Goal: Information Seeking & Learning: Compare options

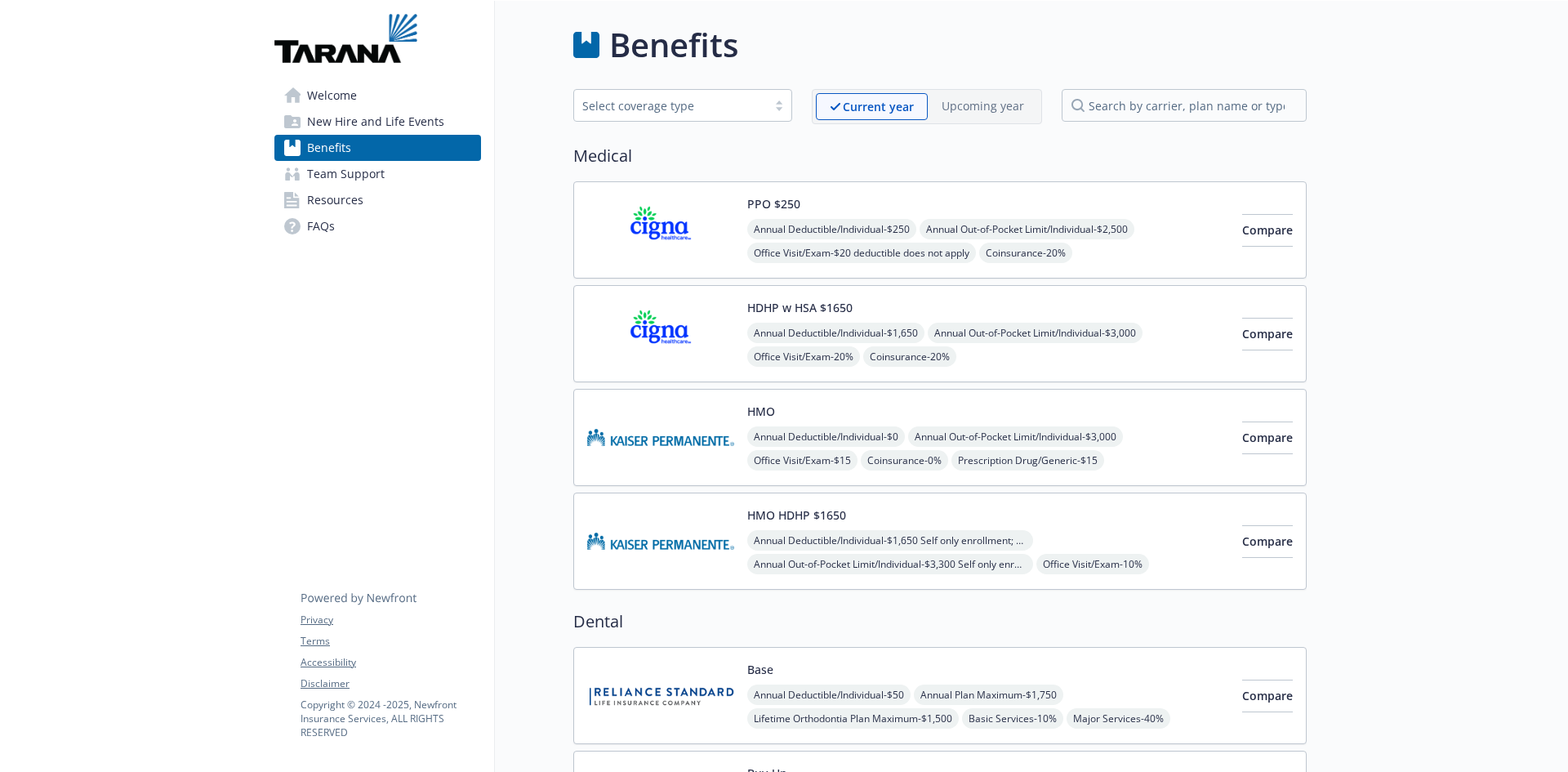
click at [319, 119] on span "New Hire and Life Events" at bounding box center [375, 122] width 138 height 26
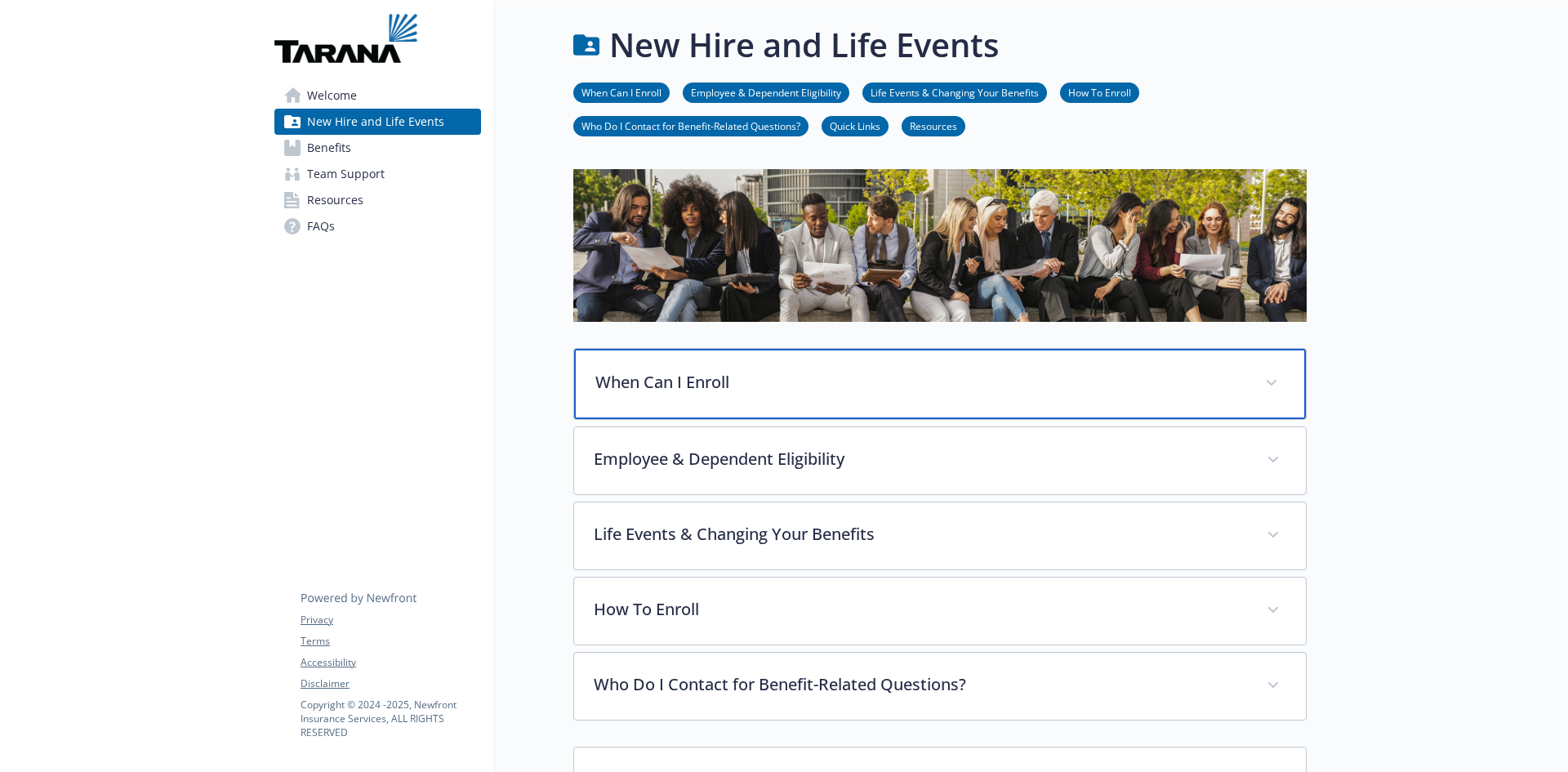
click at [870, 366] on div "When Can I Enroll" at bounding box center [940, 384] width 732 height 70
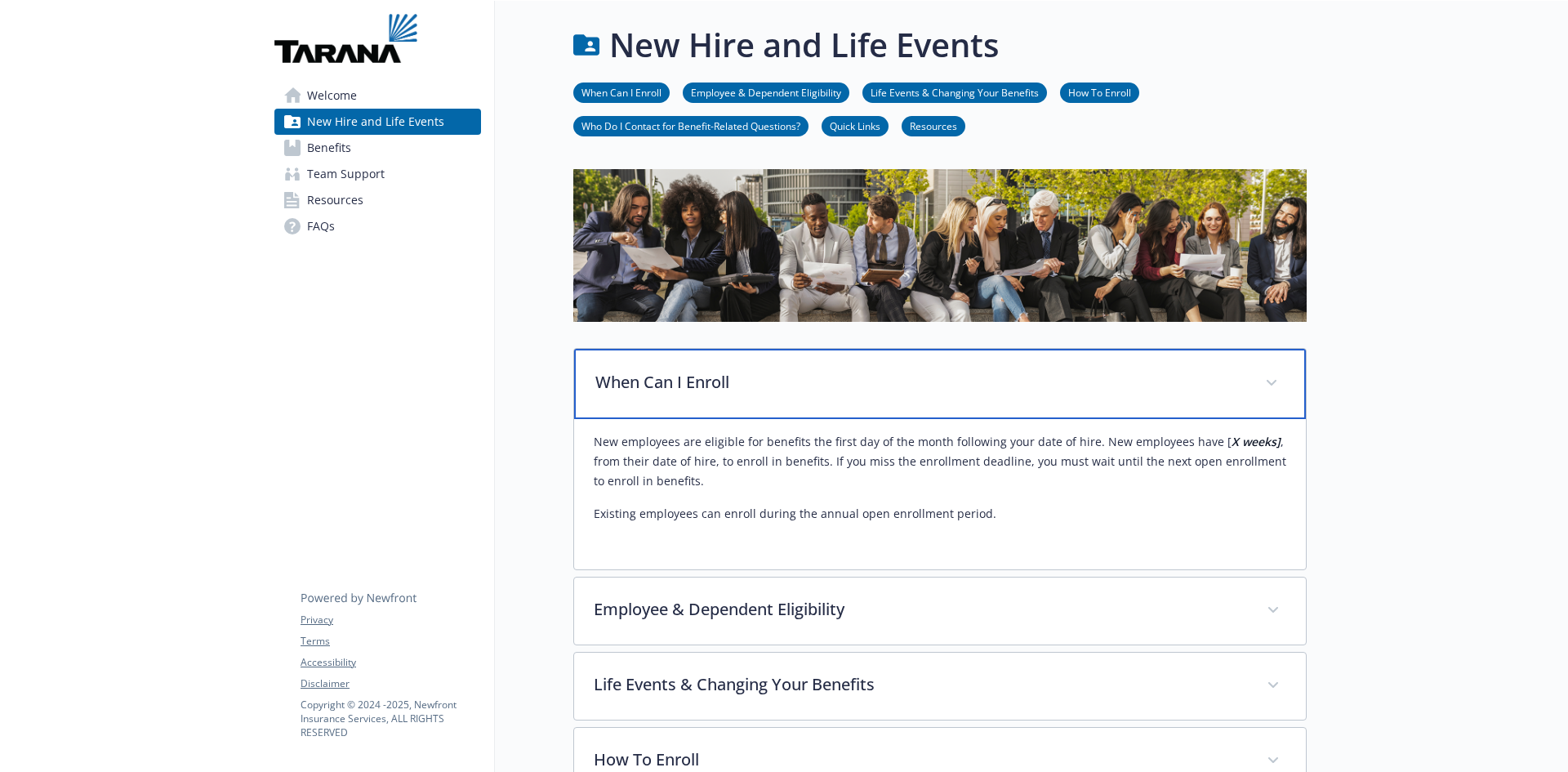
click at [929, 395] on div "When Can I Enroll" at bounding box center [940, 384] width 732 height 70
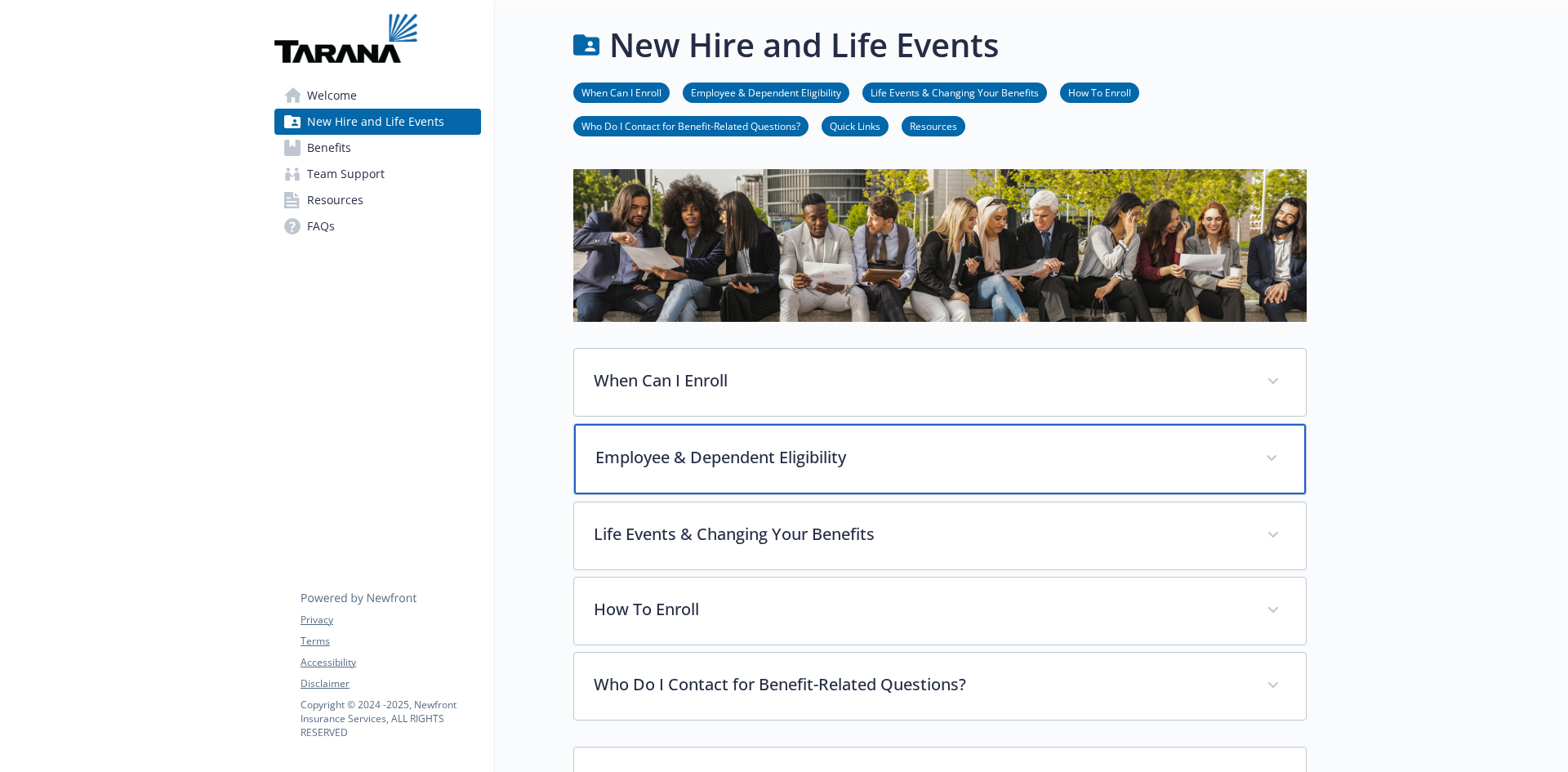
click at [920, 455] on p "Employee & Dependent Eligibility" at bounding box center [920, 457] width 650 height 25
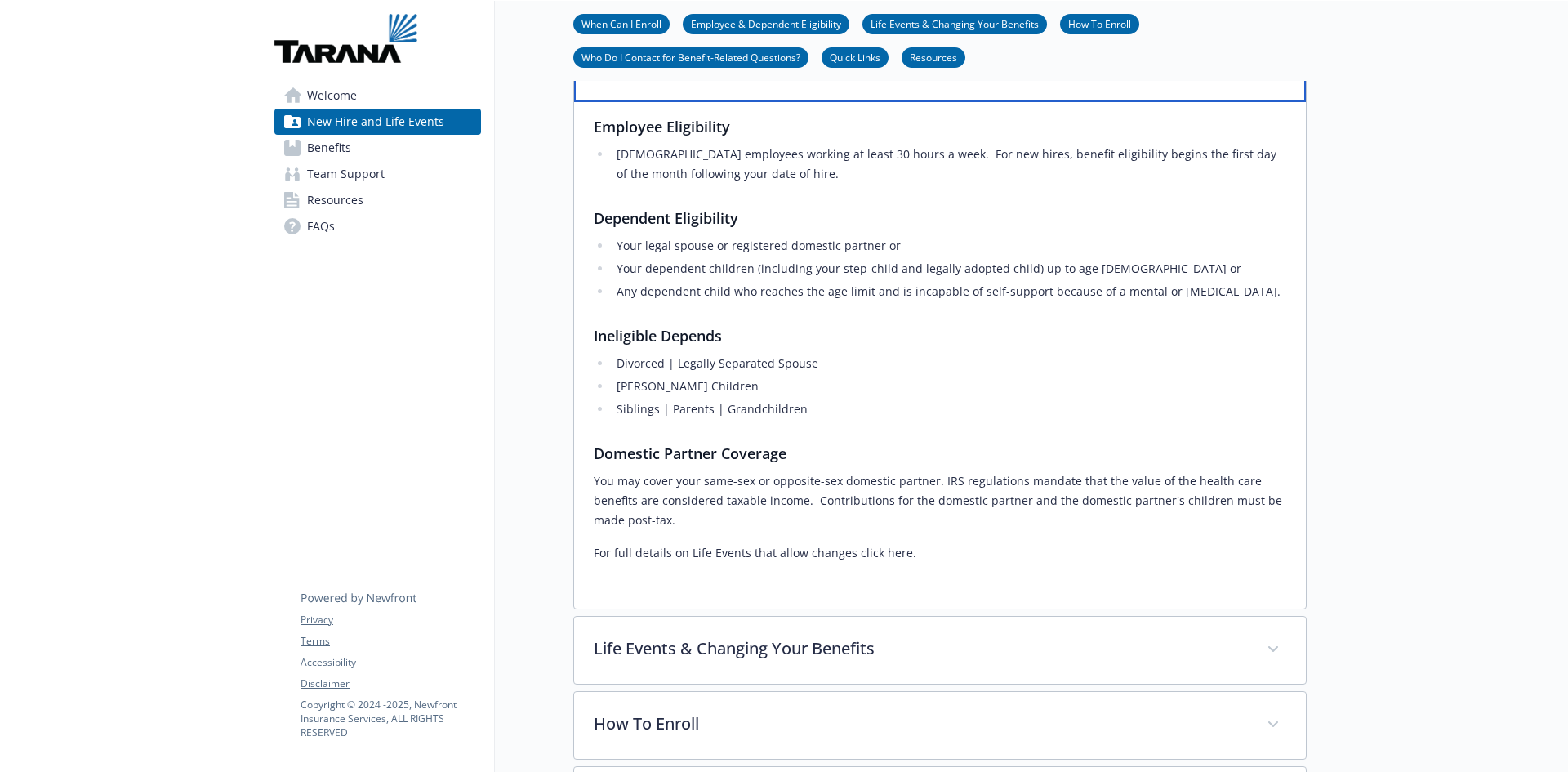
scroll to position [408, 0]
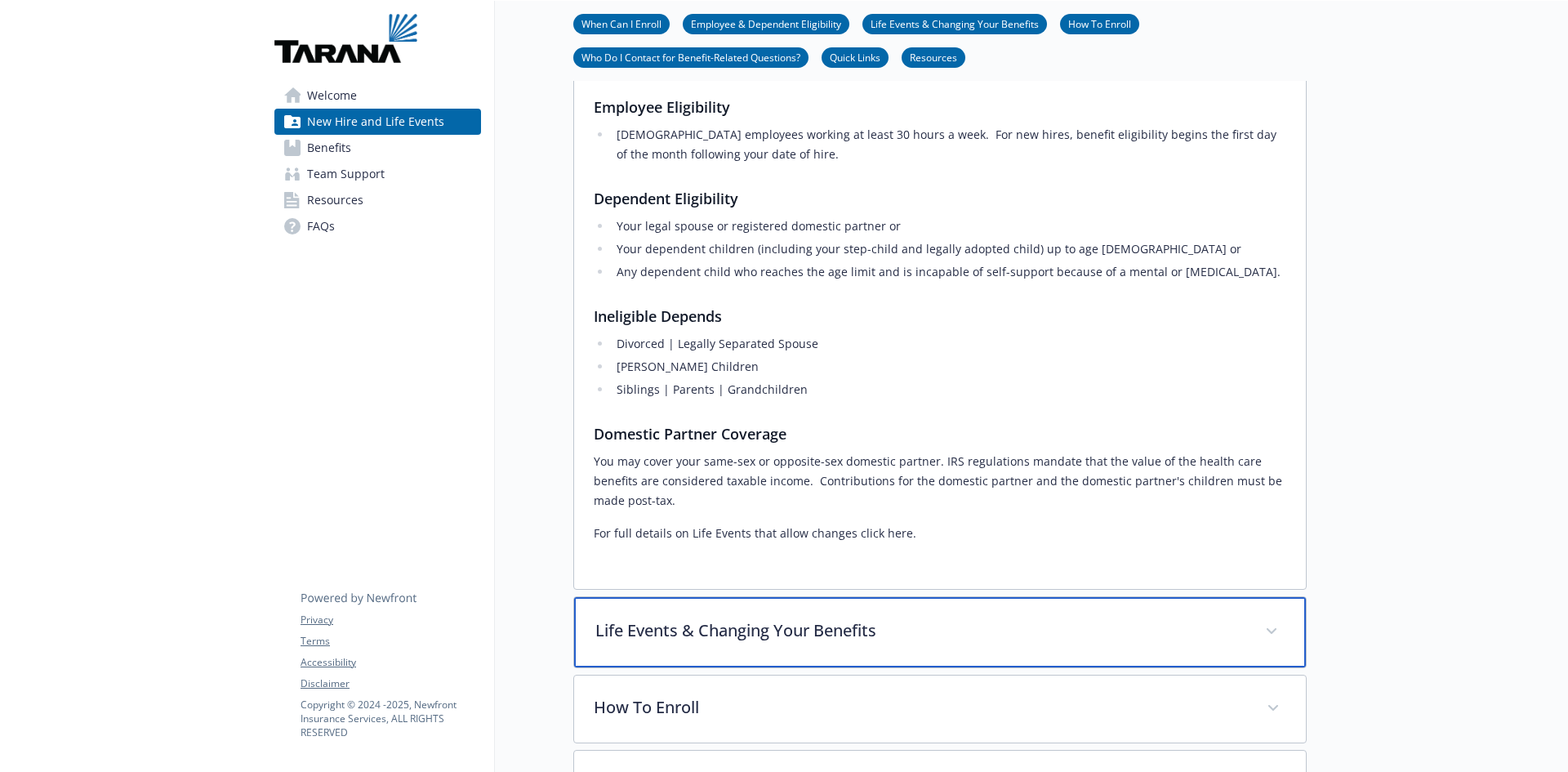
click at [897, 631] on p "Life Events & Changing Your Benefits" at bounding box center [920, 630] width 650 height 25
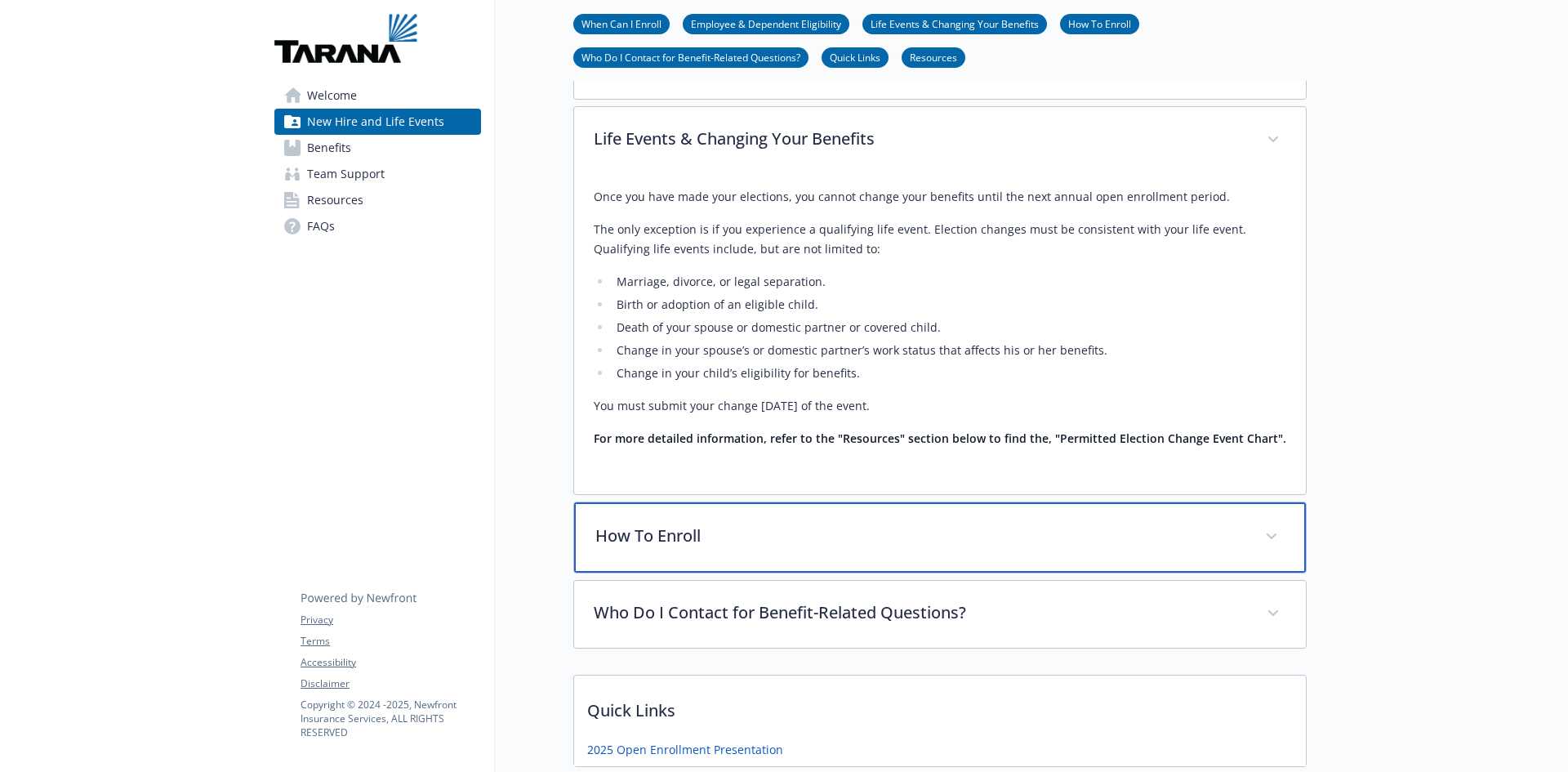
click at [844, 536] on p "How To Enroll" at bounding box center [920, 535] width 650 height 25
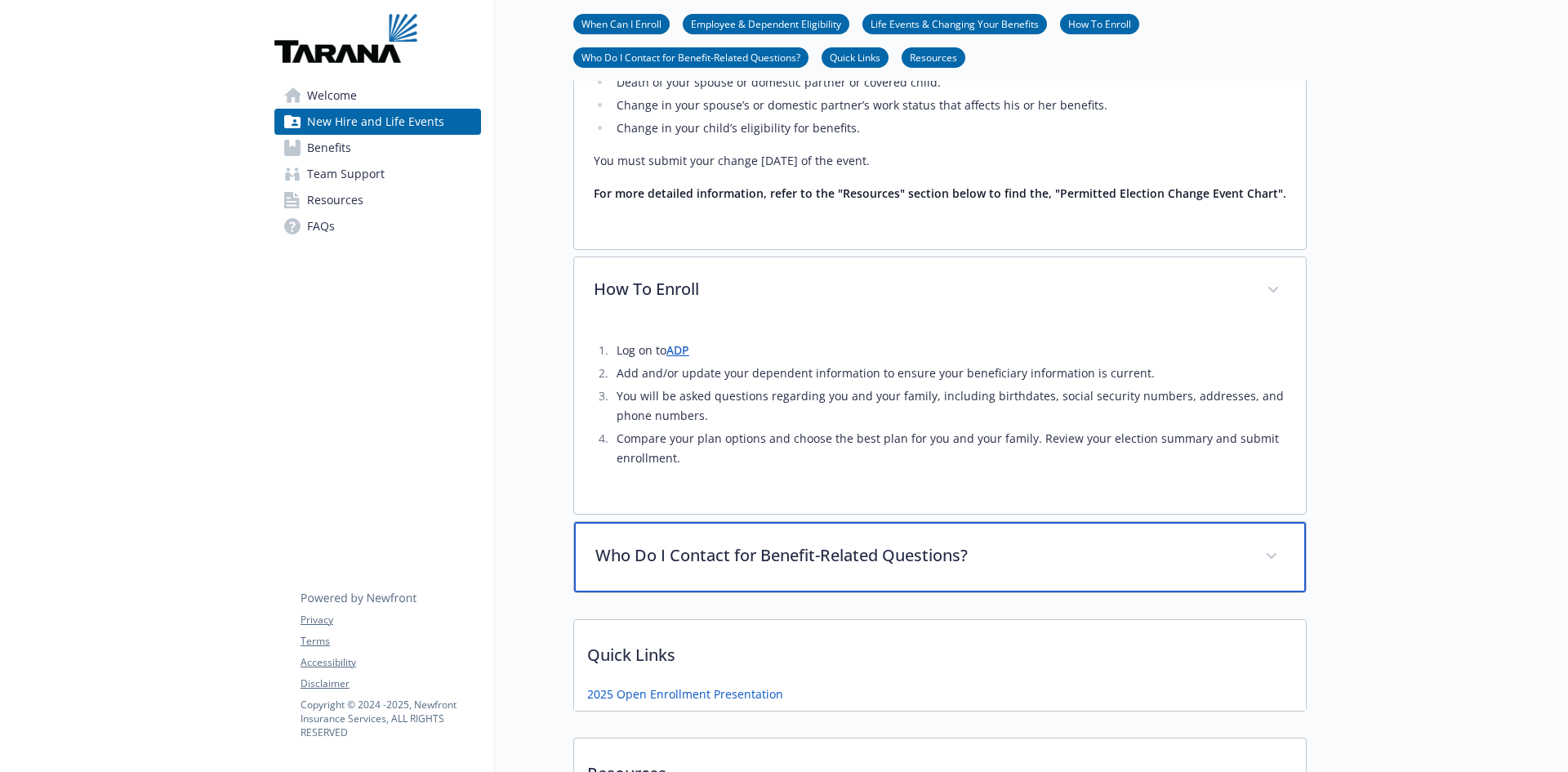
click at [852, 556] on p "Who Do I Contact for Benefit-Related Questions?" at bounding box center [920, 555] width 650 height 25
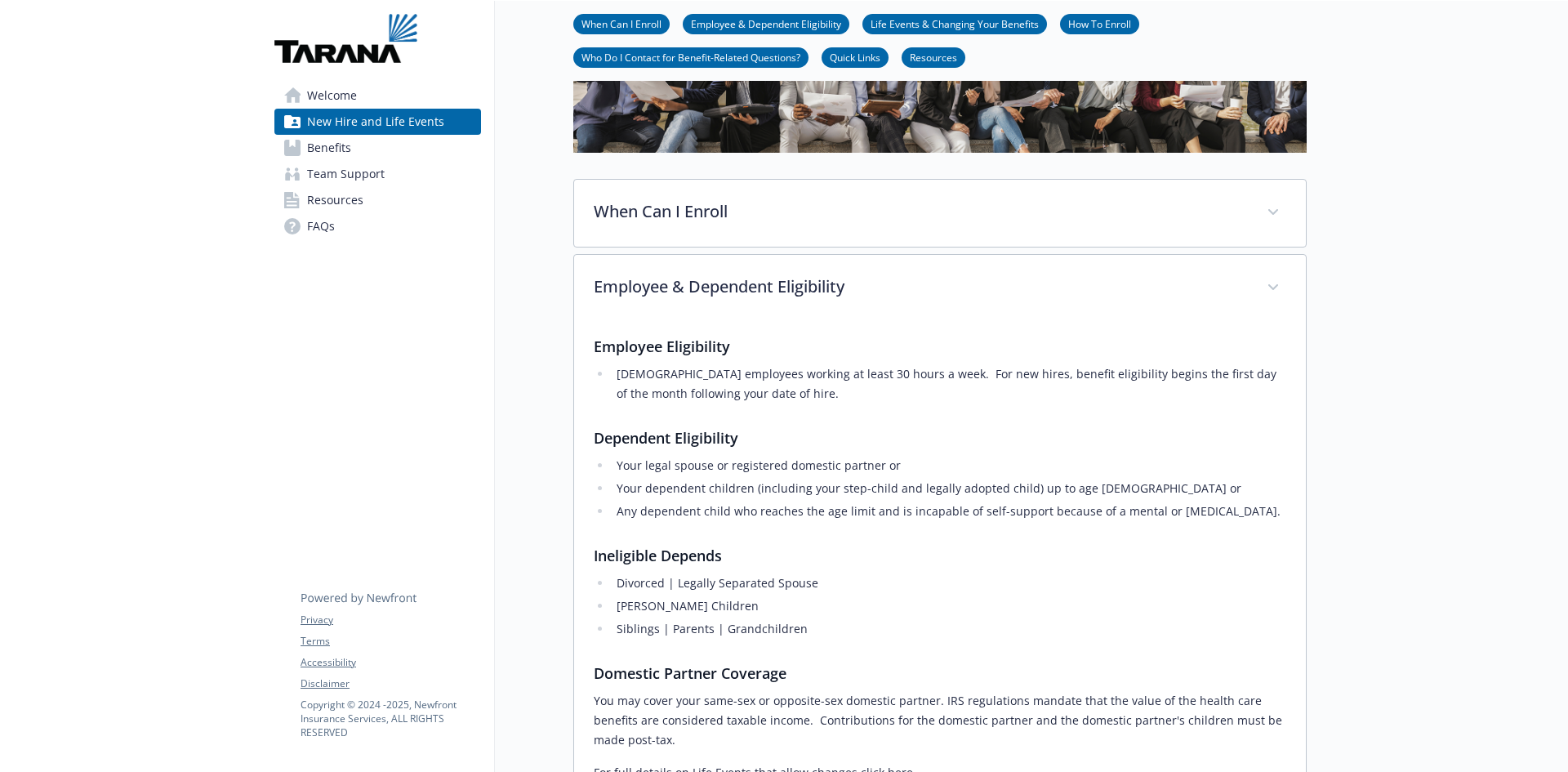
scroll to position [164, 0]
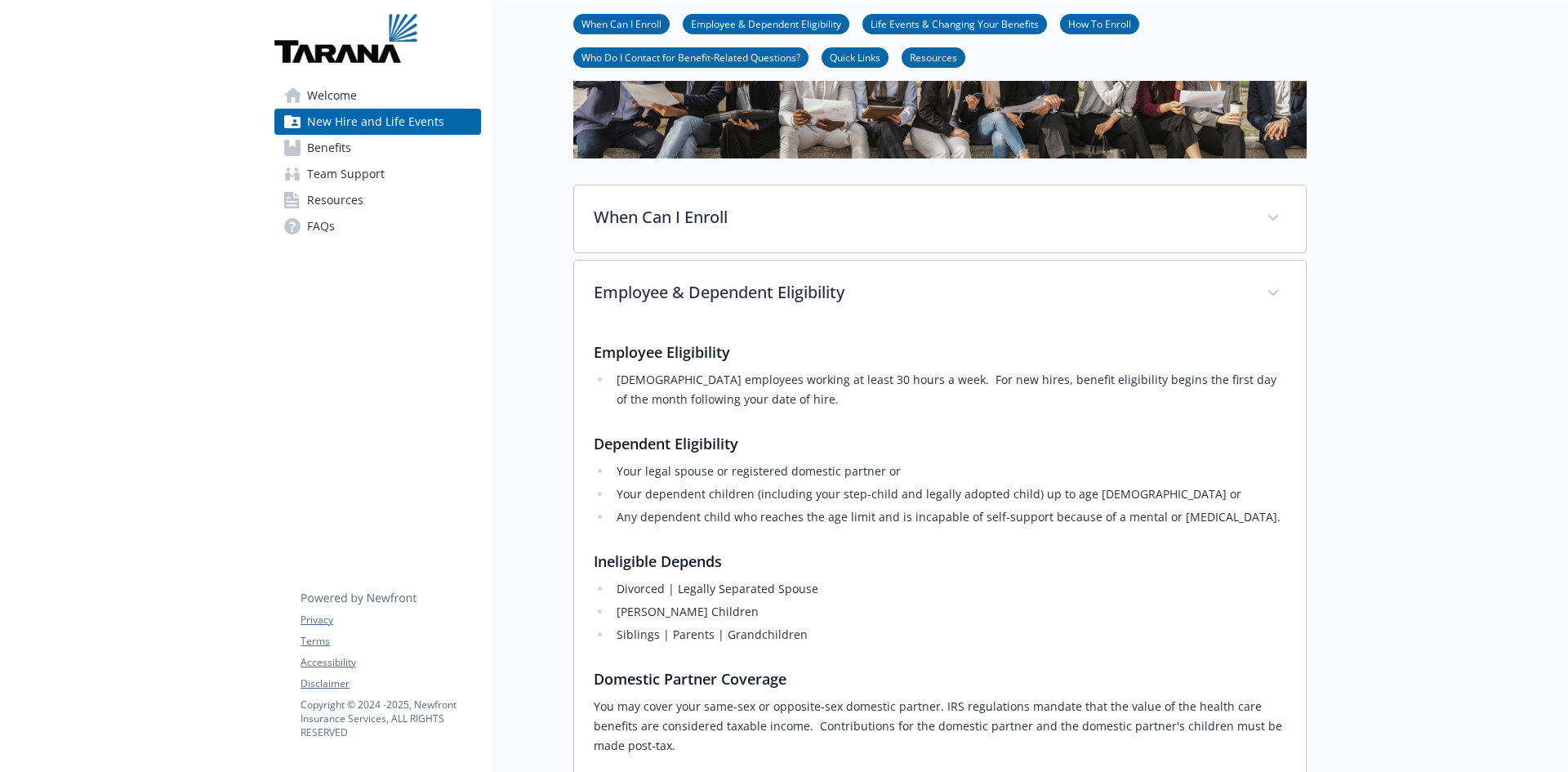
click at [341, 152] on span "Benefits" at bounding box center [329, 148] width 45 height 26
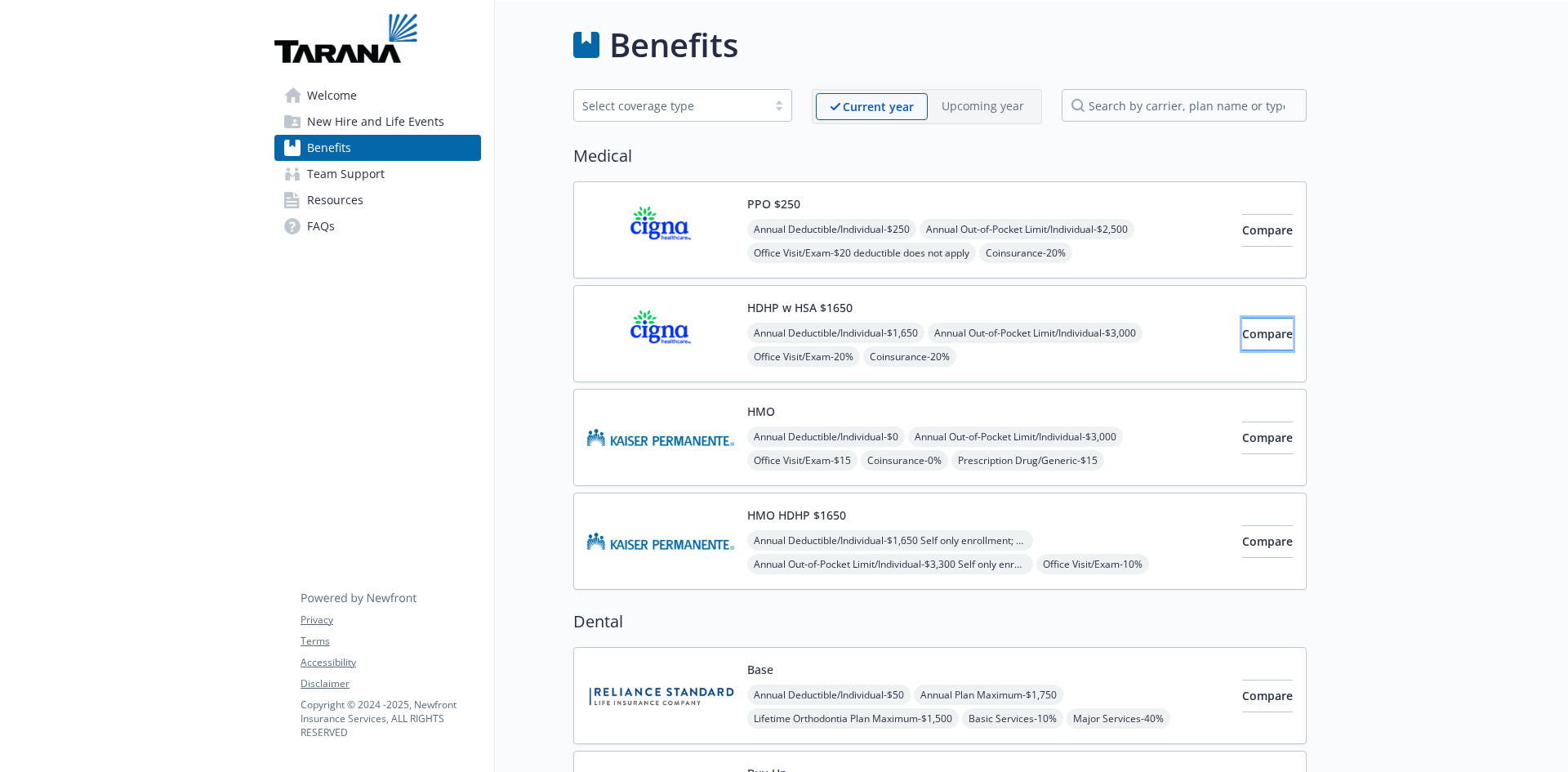
click at [1242, 328] on span "Compare" at bounding box center [1267, 334] width 51 height 16
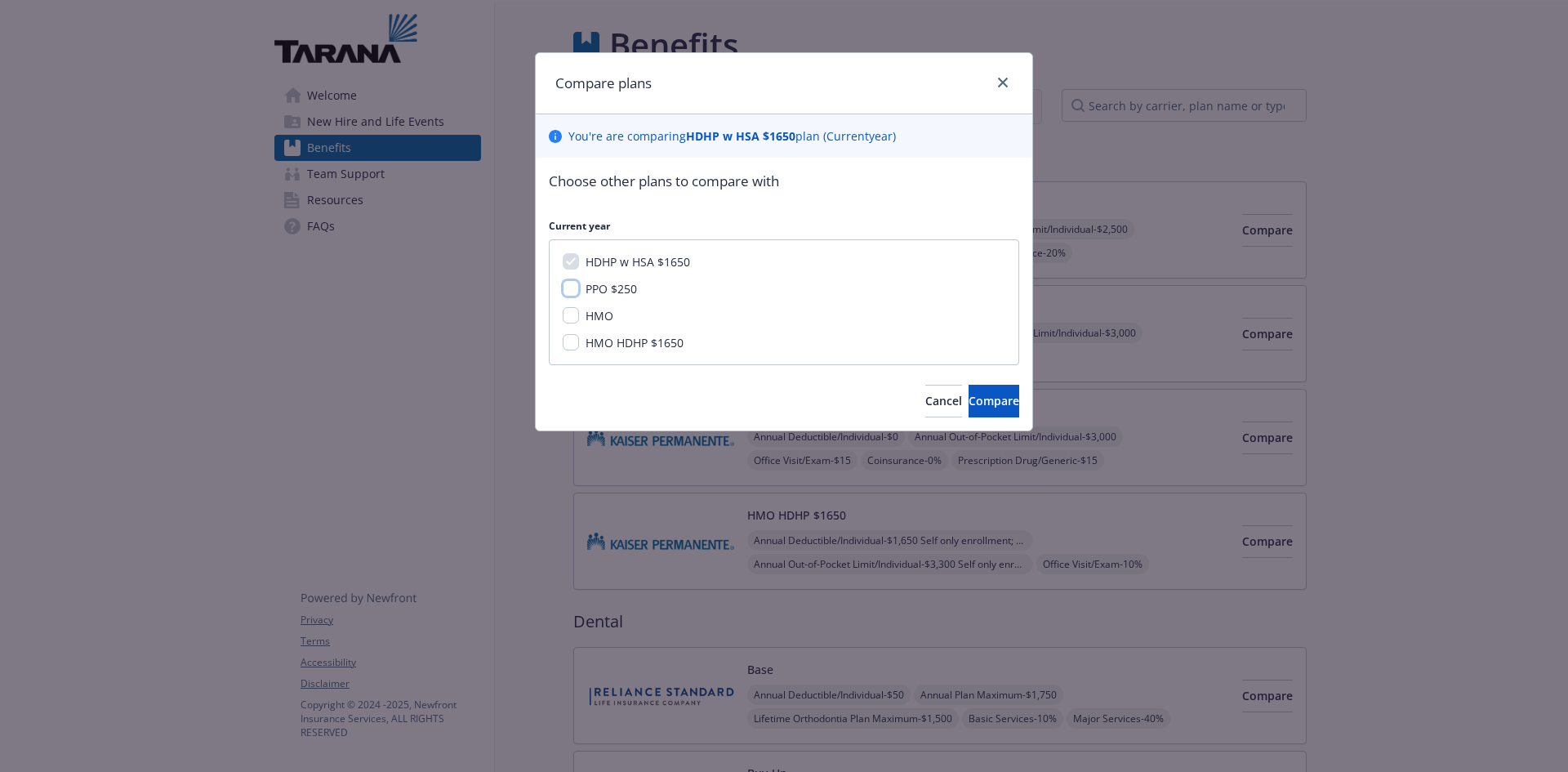
click at [575, 290] on input "PPO $250" at bounding box center [571, 288] width 16 height 16
checkbox input "true"
click at [984, 389] on button "Compare" at bounding box center [993, 400] width 51 height 33
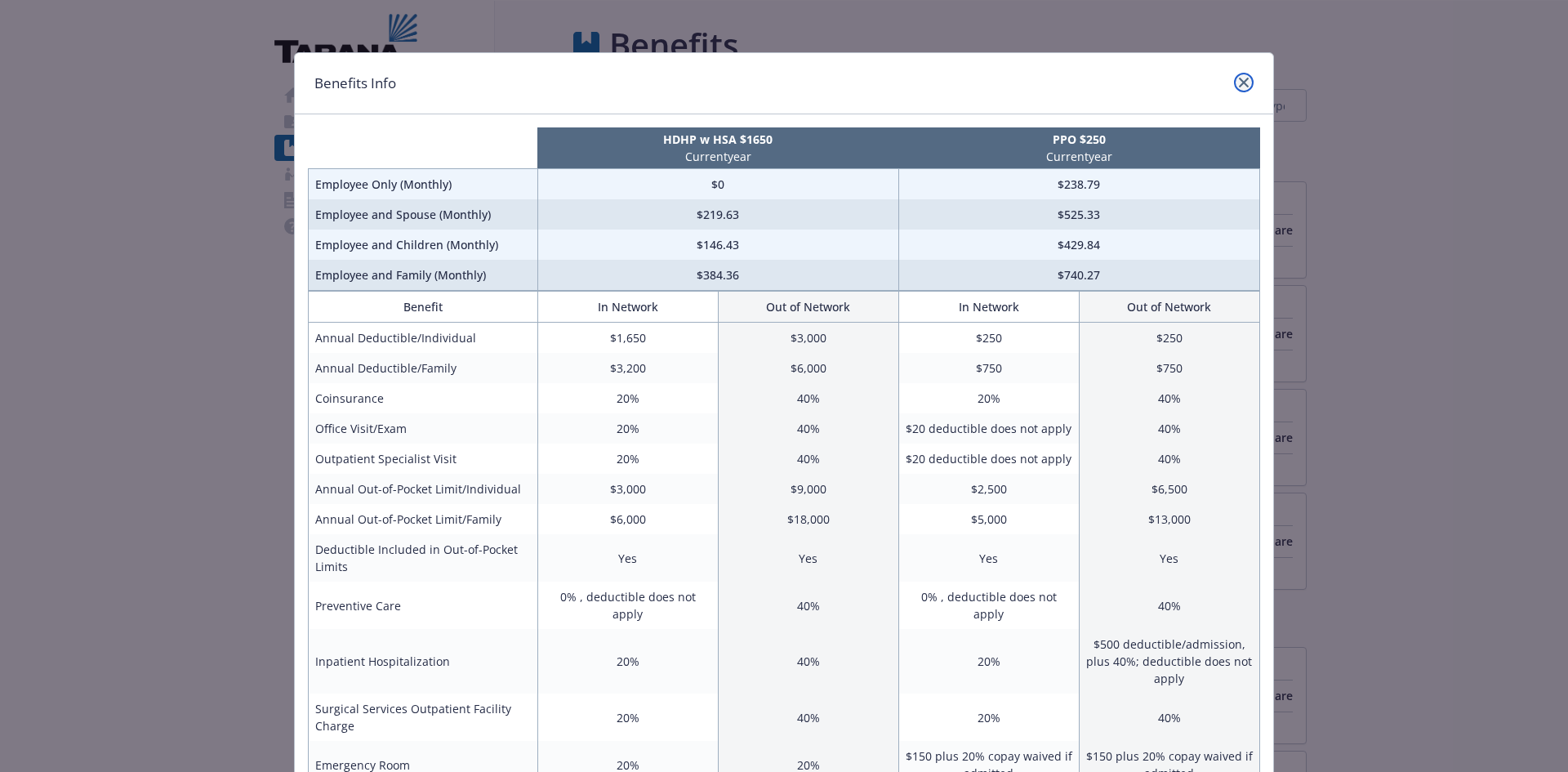
click at [1239, 76] on link "close" at bounding box center [1244, 82] width 20 height 20
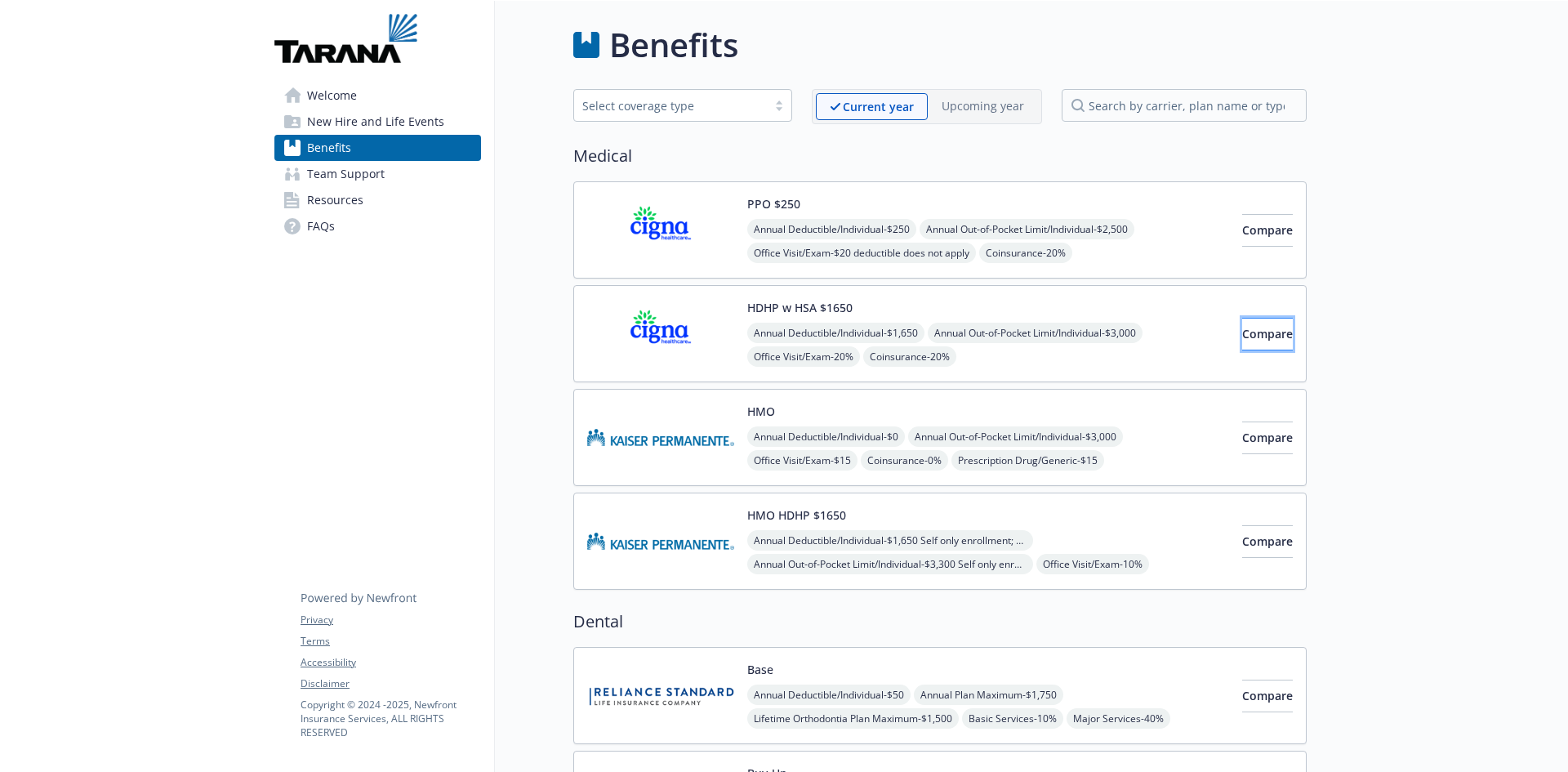
click at [1242, 334] on span "Compare" at bounding box center [1267, 334] width 51 height 16
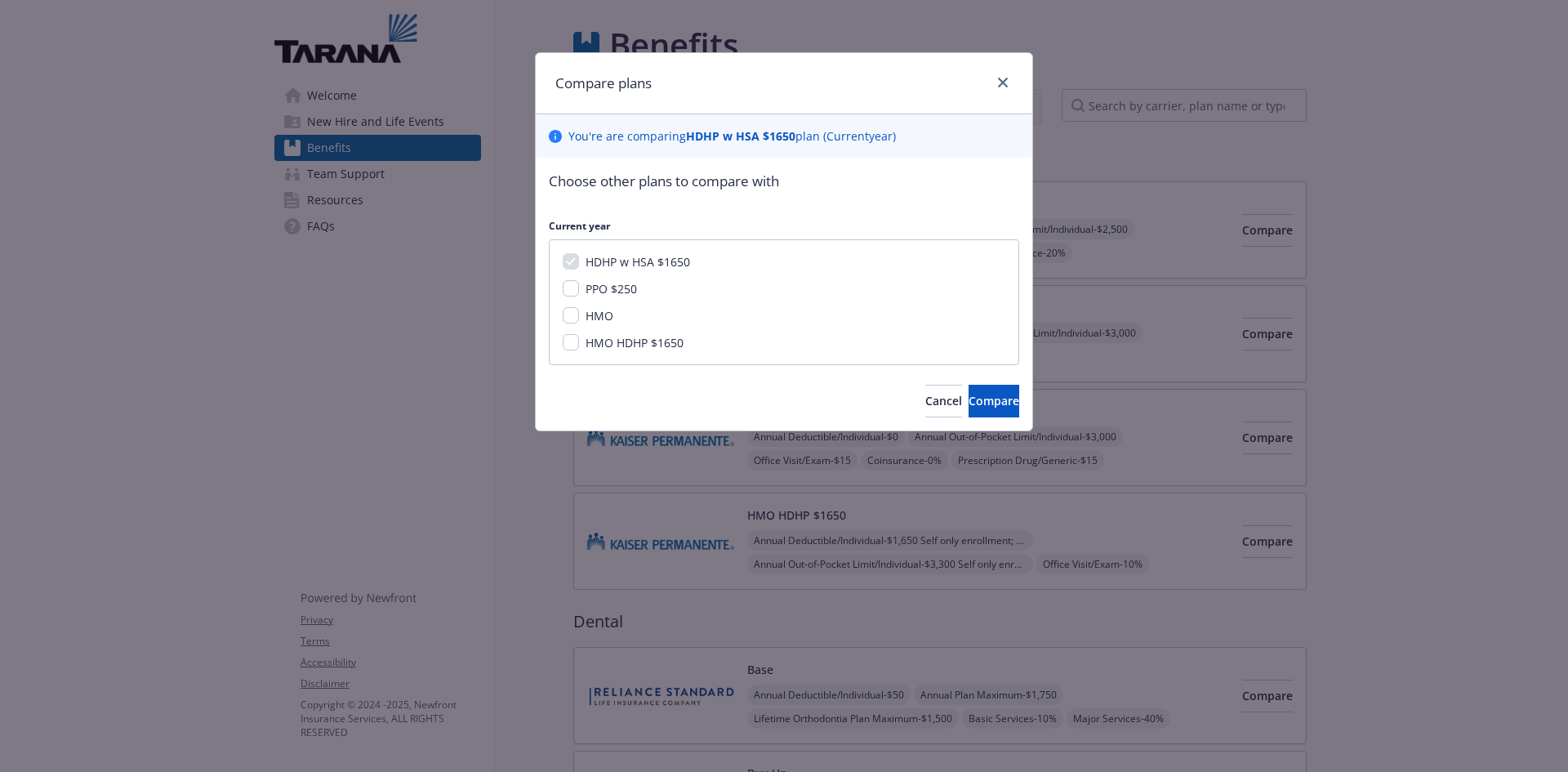
click at [608, 293] on span "PPO $250" at bounding box center [611, 289] width 52 height 16
click at [579, 293] on input "PPO $250" at bounding box center [571, 288] width 16 height 16
checkbox input "true"
click at [969, 389] on button "Compare" at bounding box center [993, 400] width 51 height 33
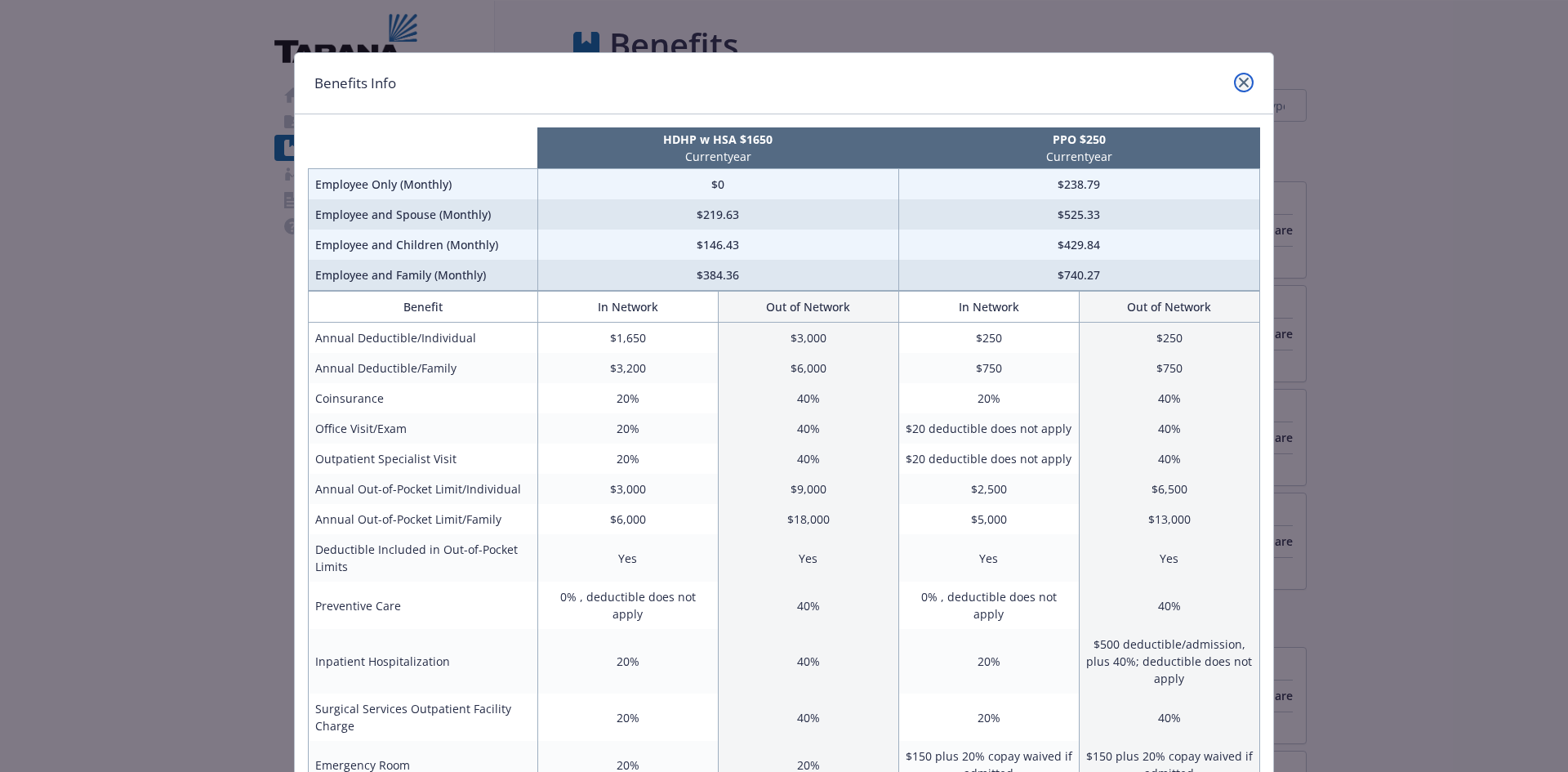
click at [1239, 77] on icon "close" at bounding box center [1244, 82] width 10 height 10
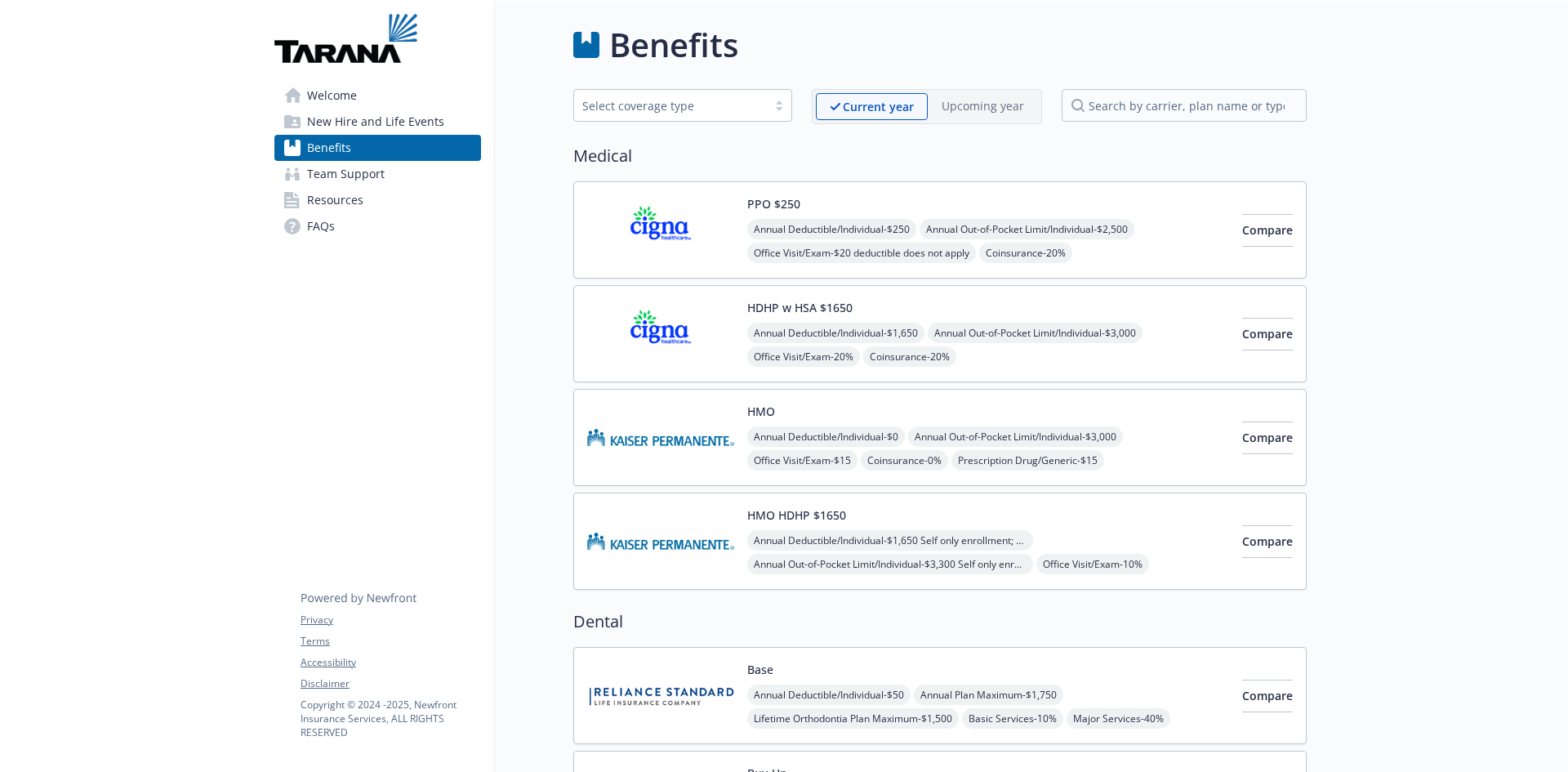
click at [860, 318] on div "HDHP w HSA $1650 Annual Deductible/Individual - $1,650 Annual Out-of-Pocket Lim…" at bounding box center [988, 334] width 481 height 69
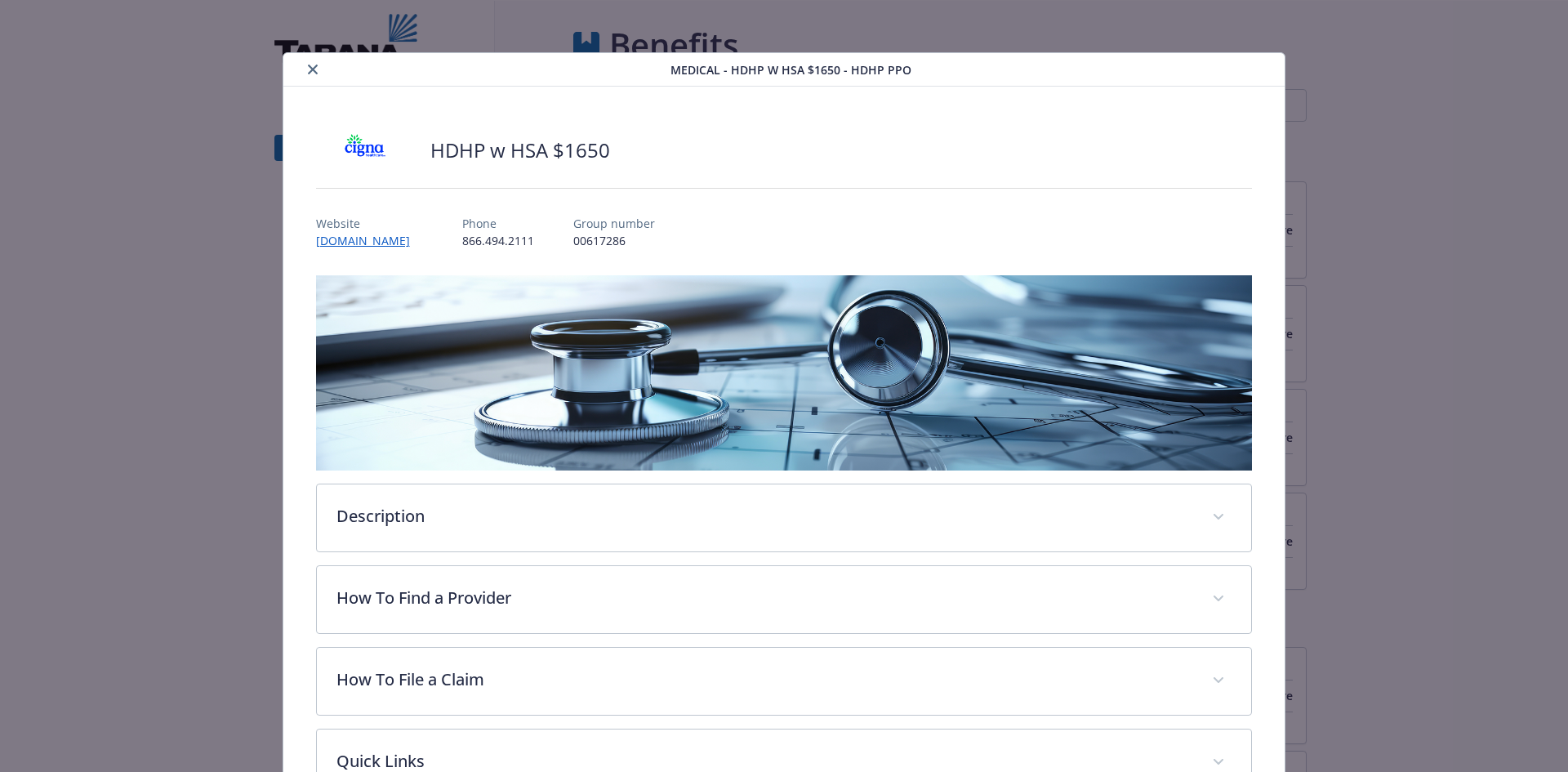
scroll to position [49, 0]
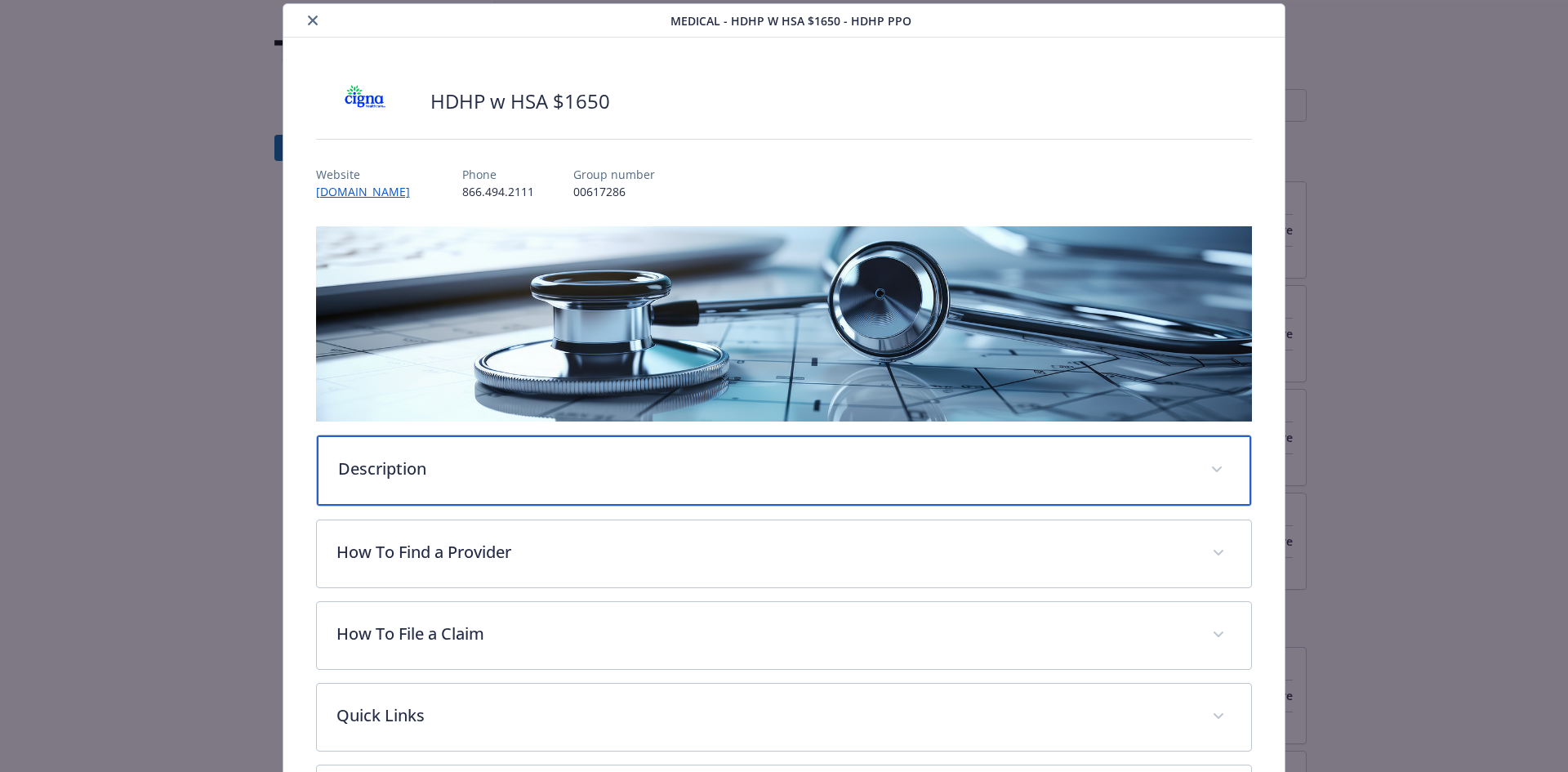
click at [509, 469] on p "Description" at bounding box center [765, 469] width 854 height 25
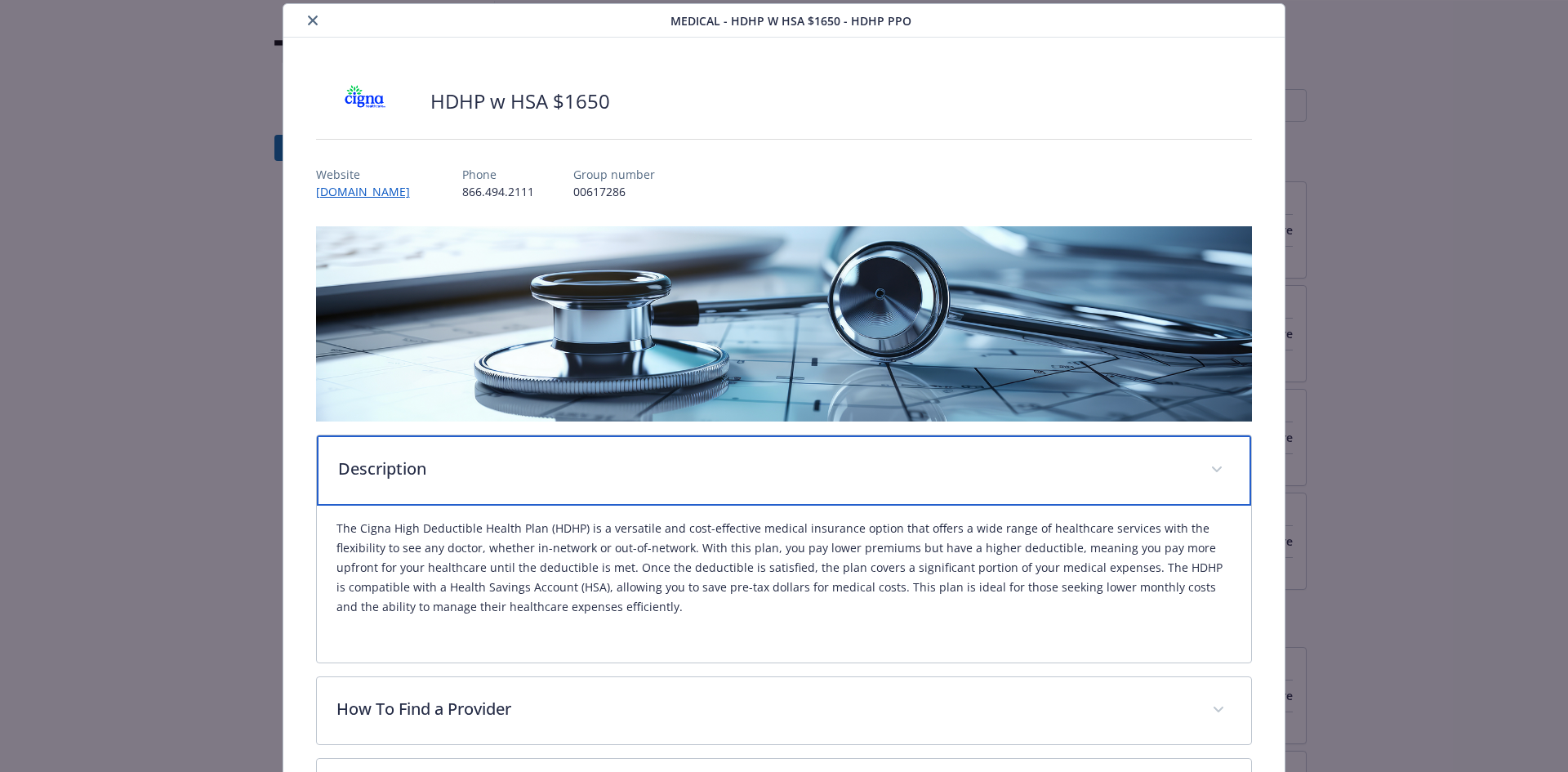
scroll to position [131, 0]
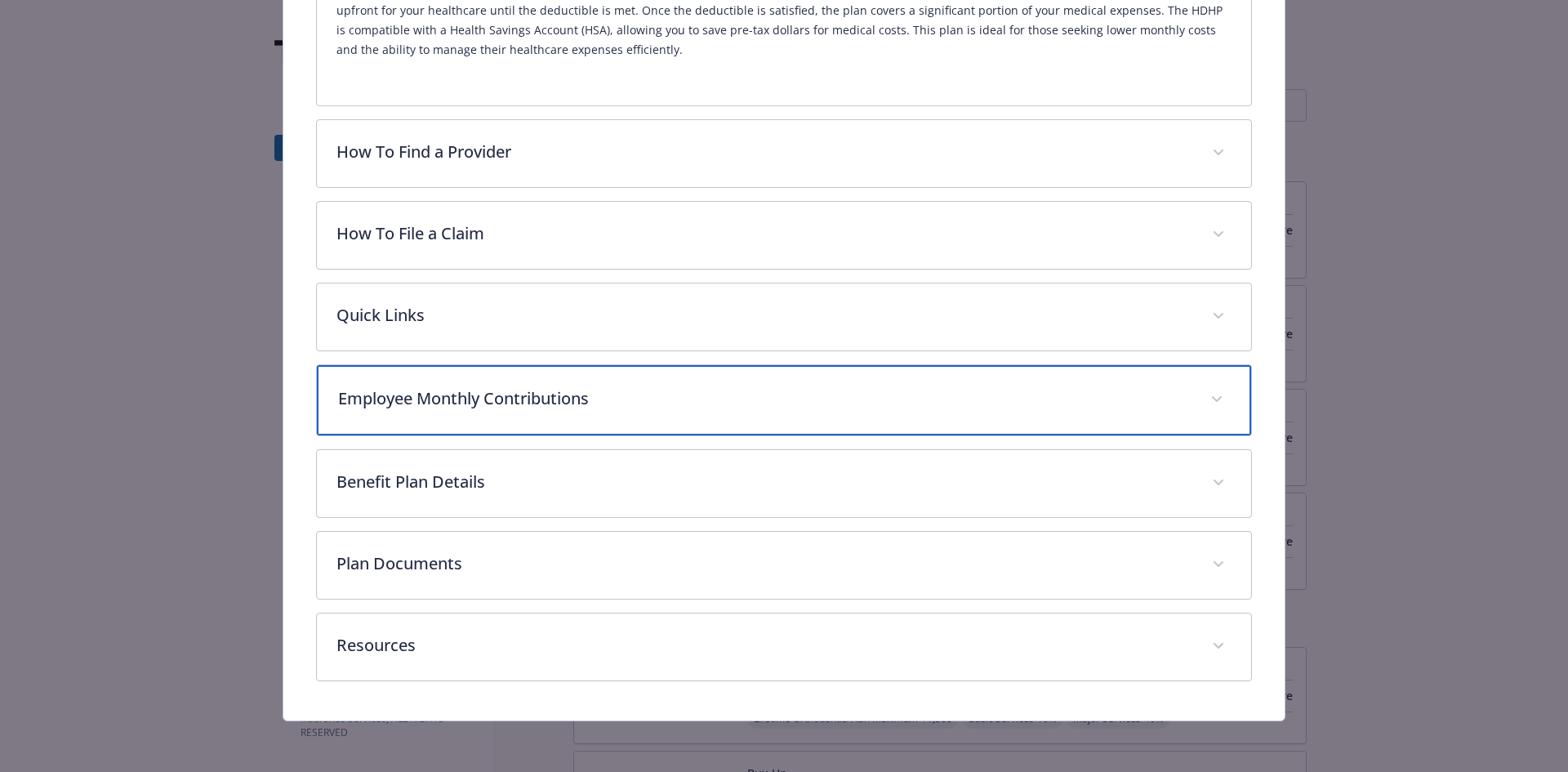
click at [575, 409] on p "Employee Monthly Contributions" at bounding box center [765, 398] width 854 height 25
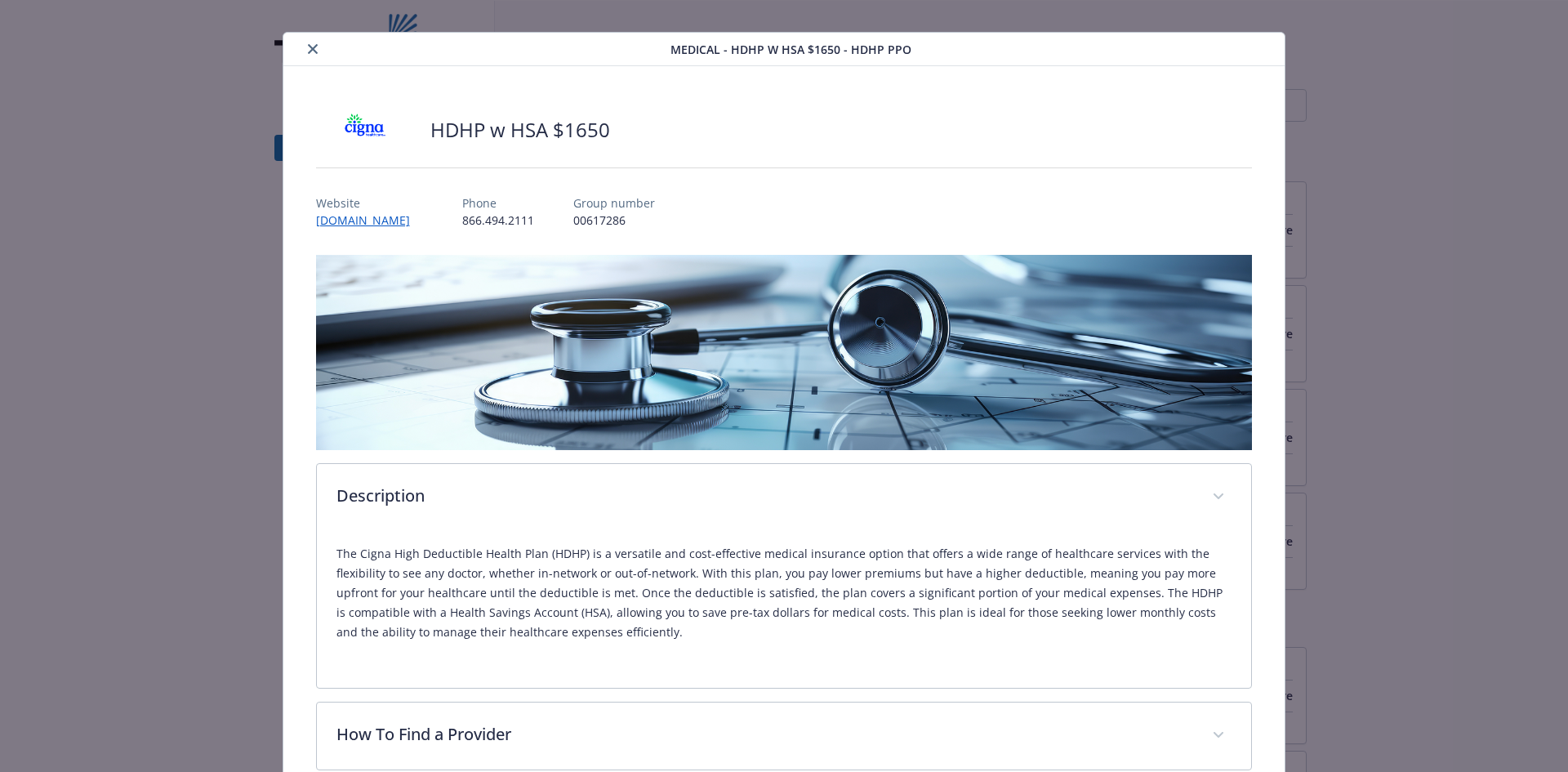
scroll to position [0, 0]
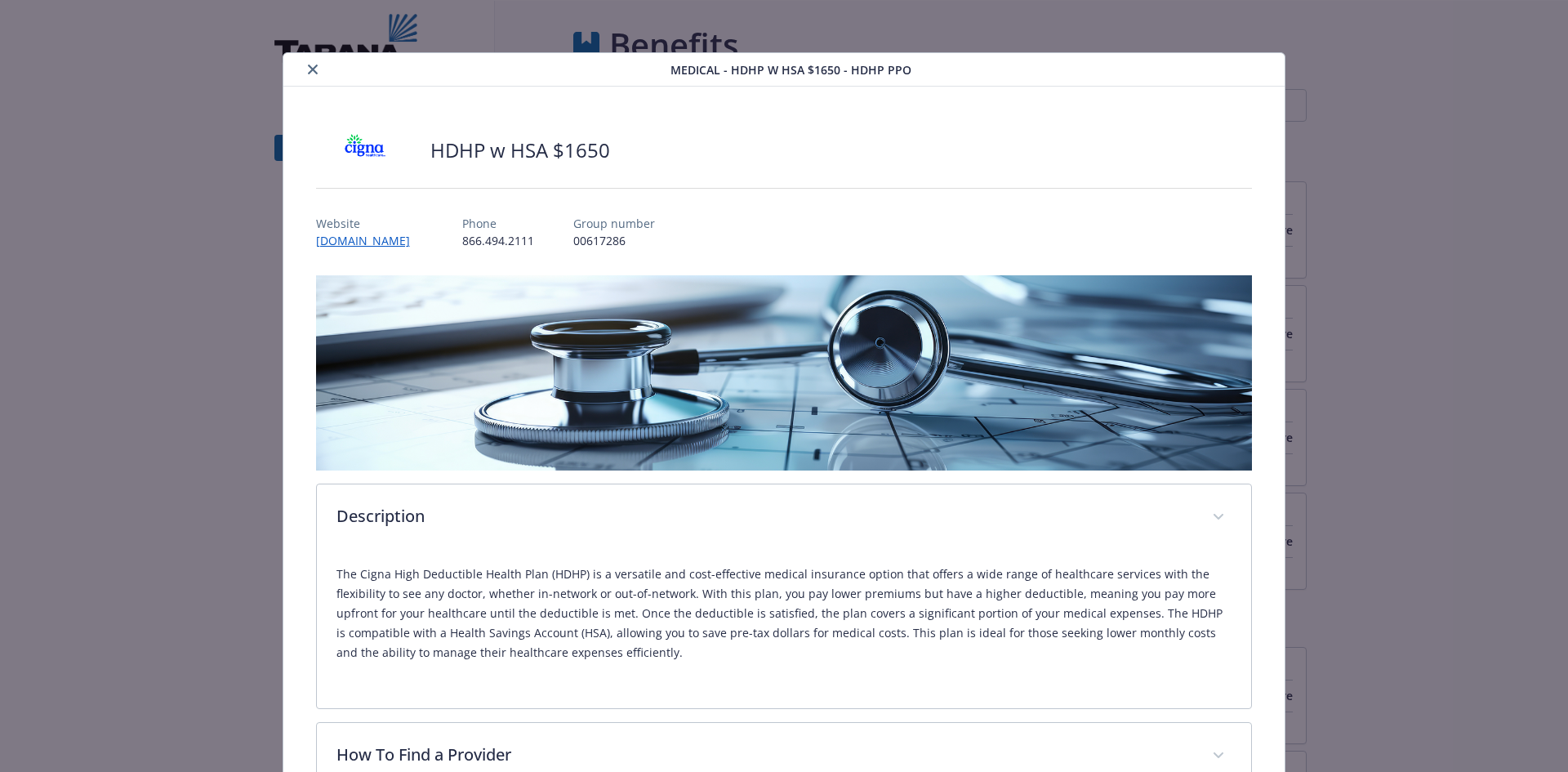
click at [310, 62] on button "close" at bounding box center [313, 69] width 20 height 20
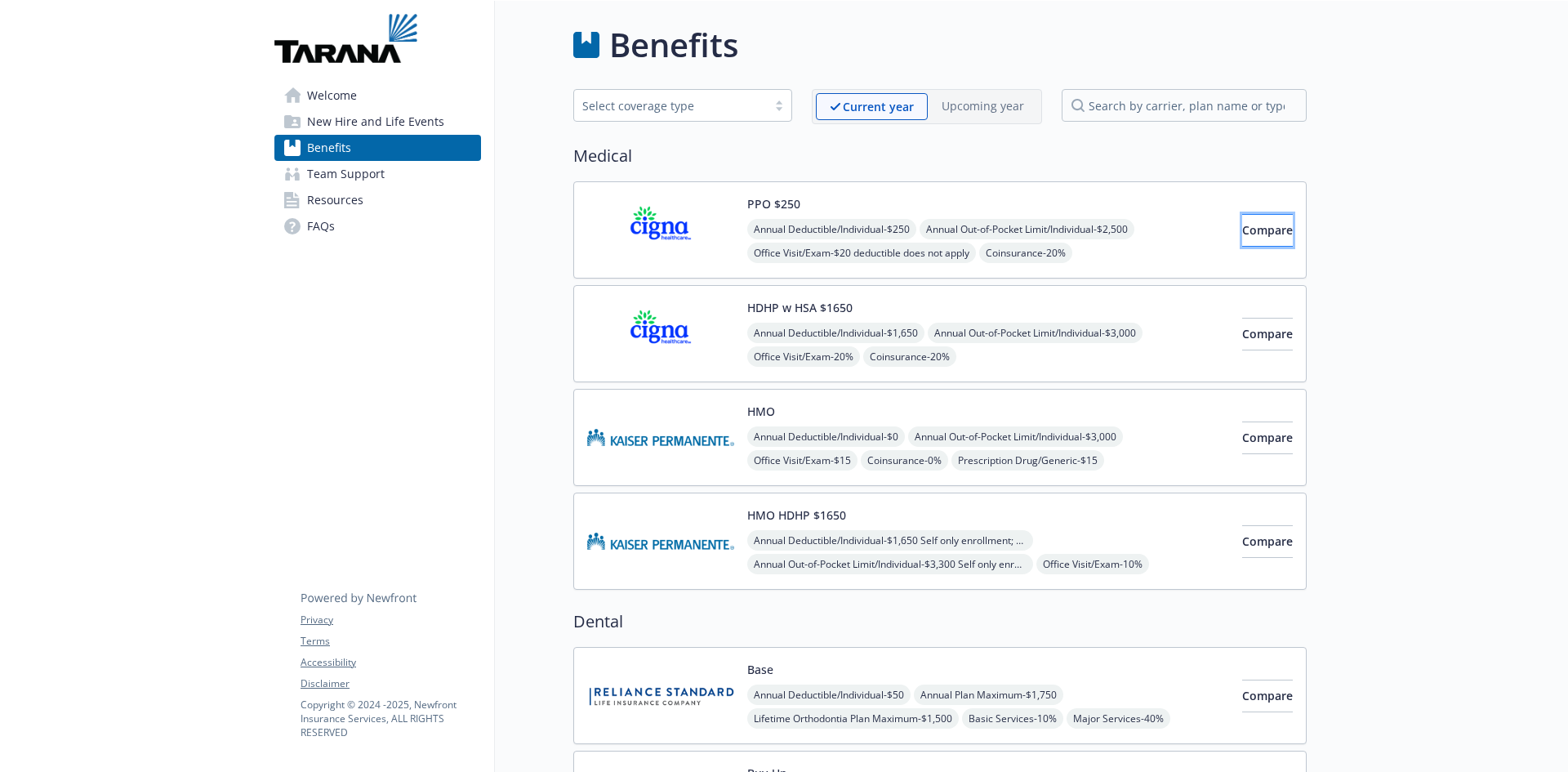
click at [1242, 231] on span "Compare" at bounding box center [1267, 230] width 51 height 16
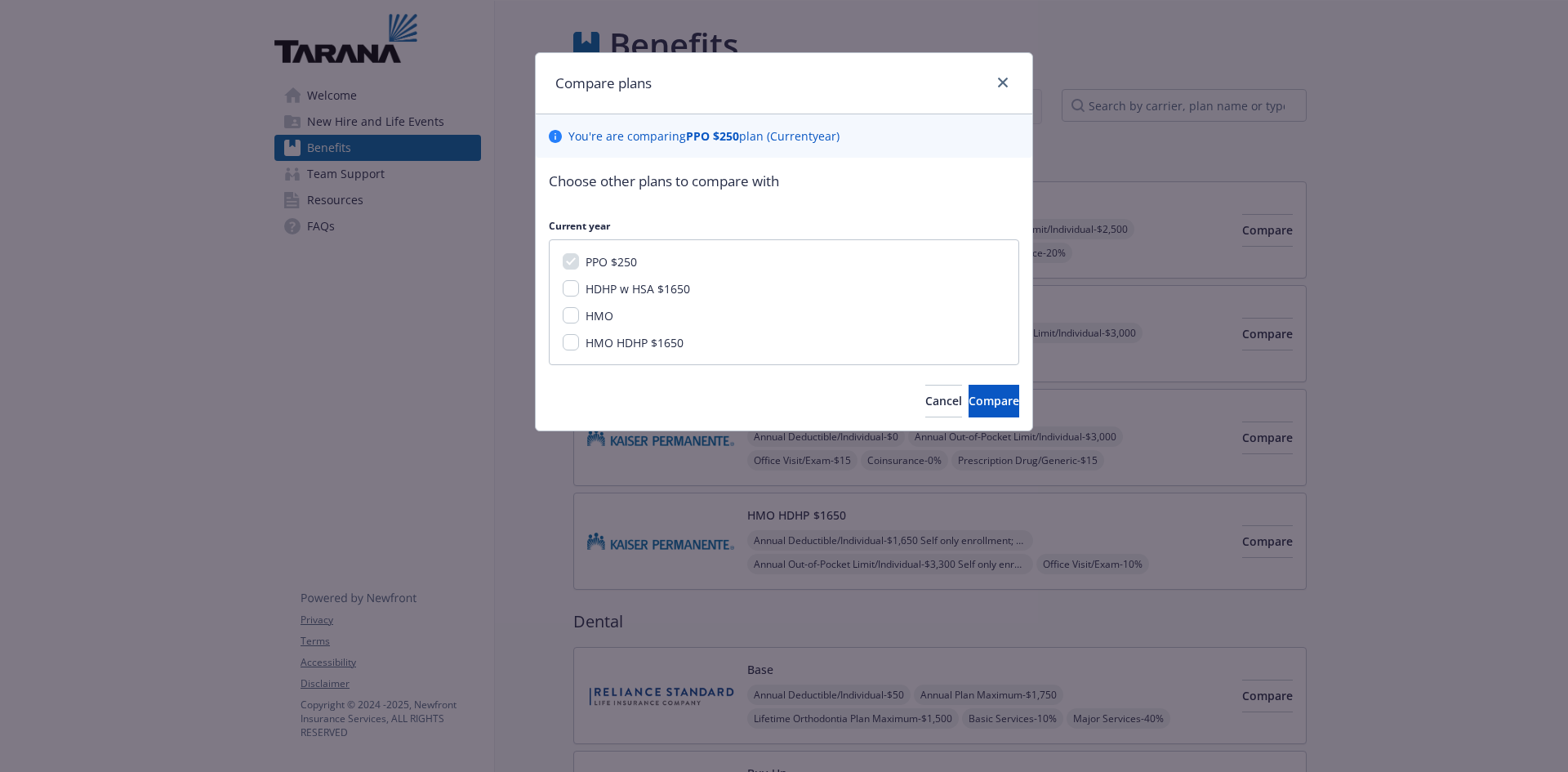
click at [635, 290] on span "HDHP w HSA $1650" at bounding box center [638, 289] width 105 height 16
click at [579, 290] on input "HDHP w HSA $1650" at bounding box center [571, 288] width 16 height 16
checkbox input "true"
click at [966, 384] on div "Choose other plans to compare with Current year PPO $250 HDHP w HSA $1650 HMO H…" at bounding box center [784, 293] width 496 height 273
click at [975, 395] on span "Compare" at bounding box center [993, 401] width 51 height 16
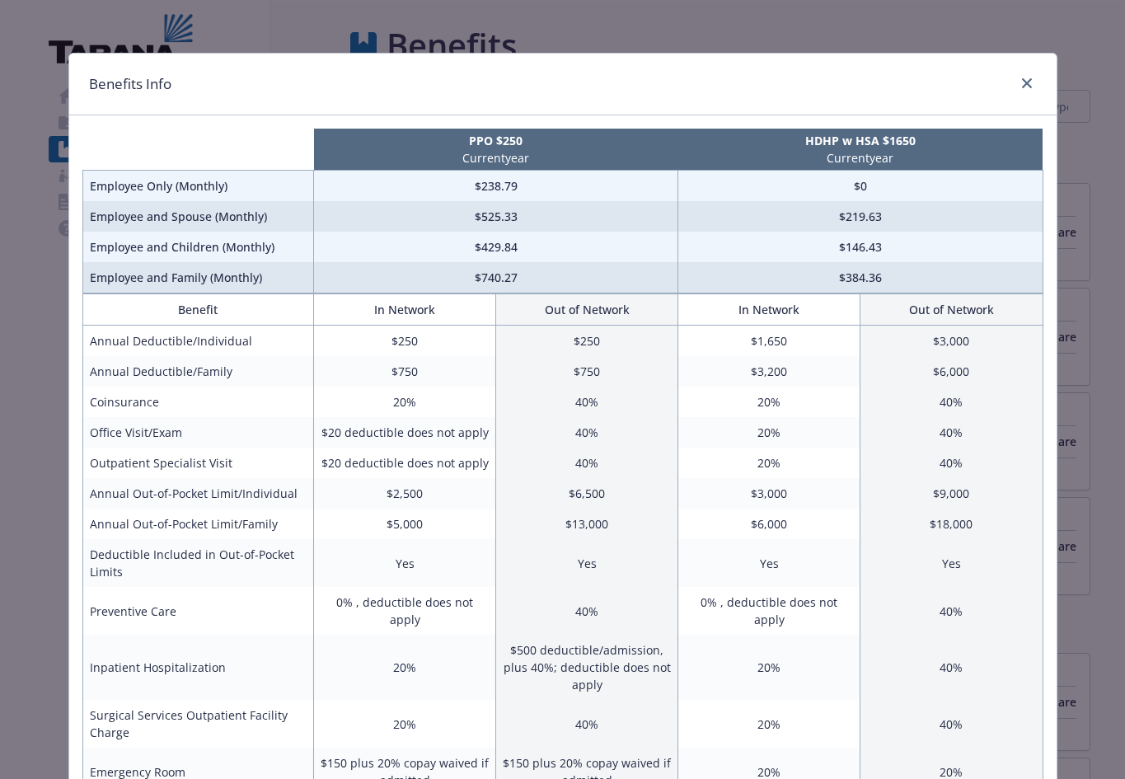
click at [361, 78] on div "Benefits Info" at bounding box center [563, 85] width 988 height 62
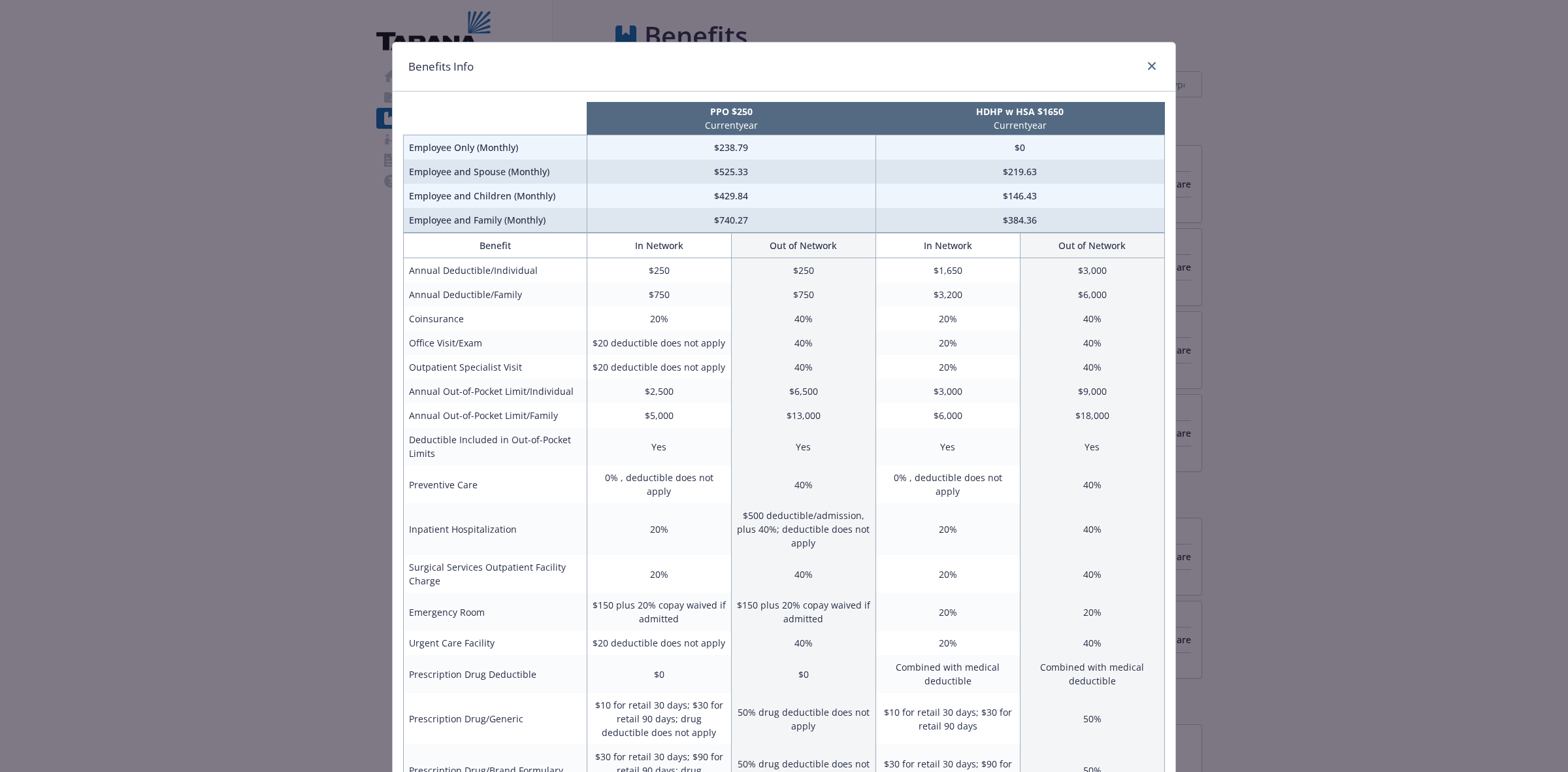
drag, startPoint x: 1053, startPoint y: 250, endPoint x: 781, endPoint y: 467, distance: 348.0
click at [781, 467] on td "40%" at bounding box center [803, 484] width 144 height 38
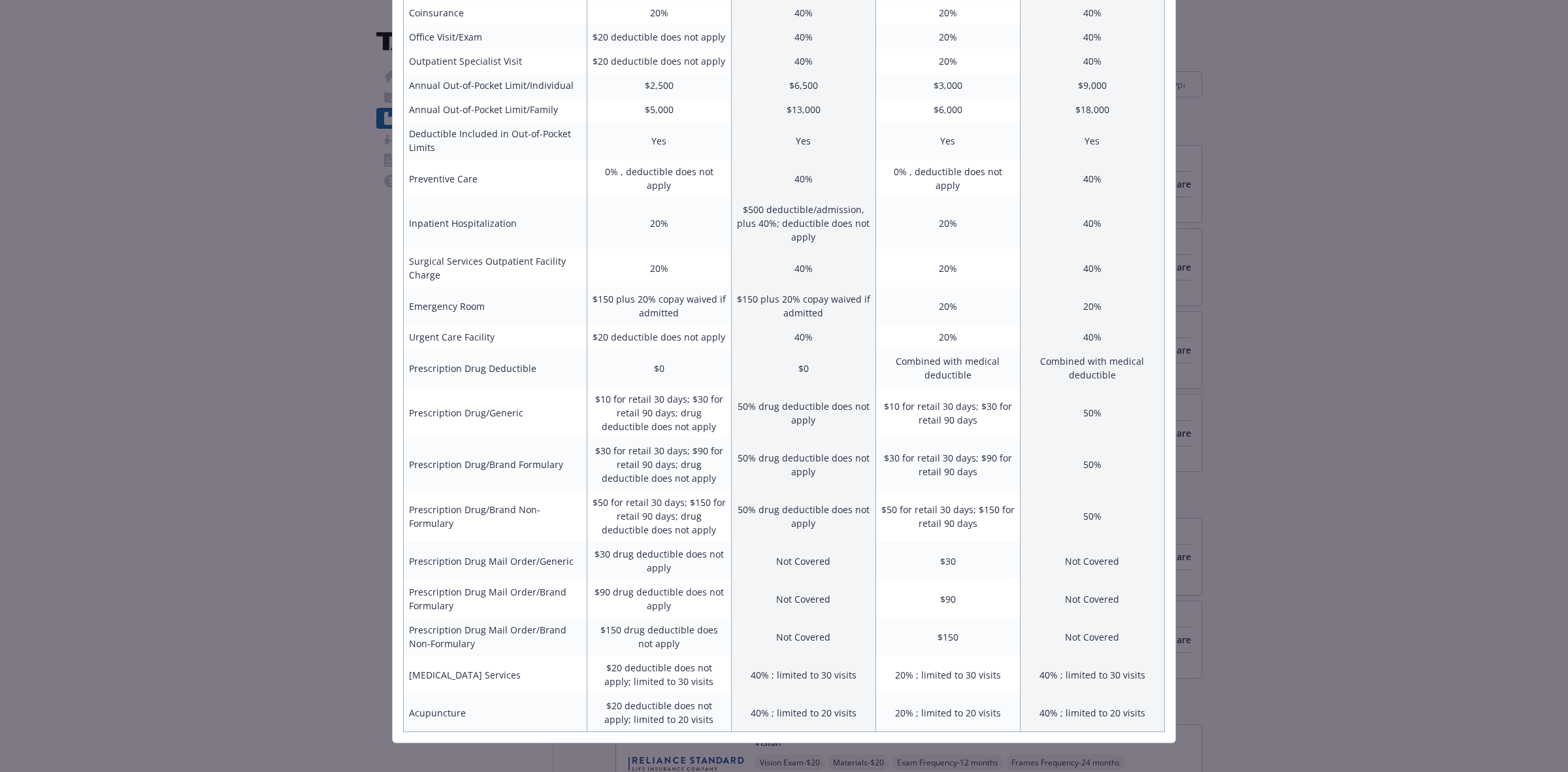
scroll to position [306, 0]
drag, startPoint x: 1000, startPoint y: 468, endPoint x: 918, endPoint y: 537, distance: 107.2
click at [915, 541] on td "$30" at bounding box center [948, 560] width 144 height 38
click at [547, 548] on td "Prescription Drug Mail Order/Generic" at bounding box center [496, 560] width 184 height 38
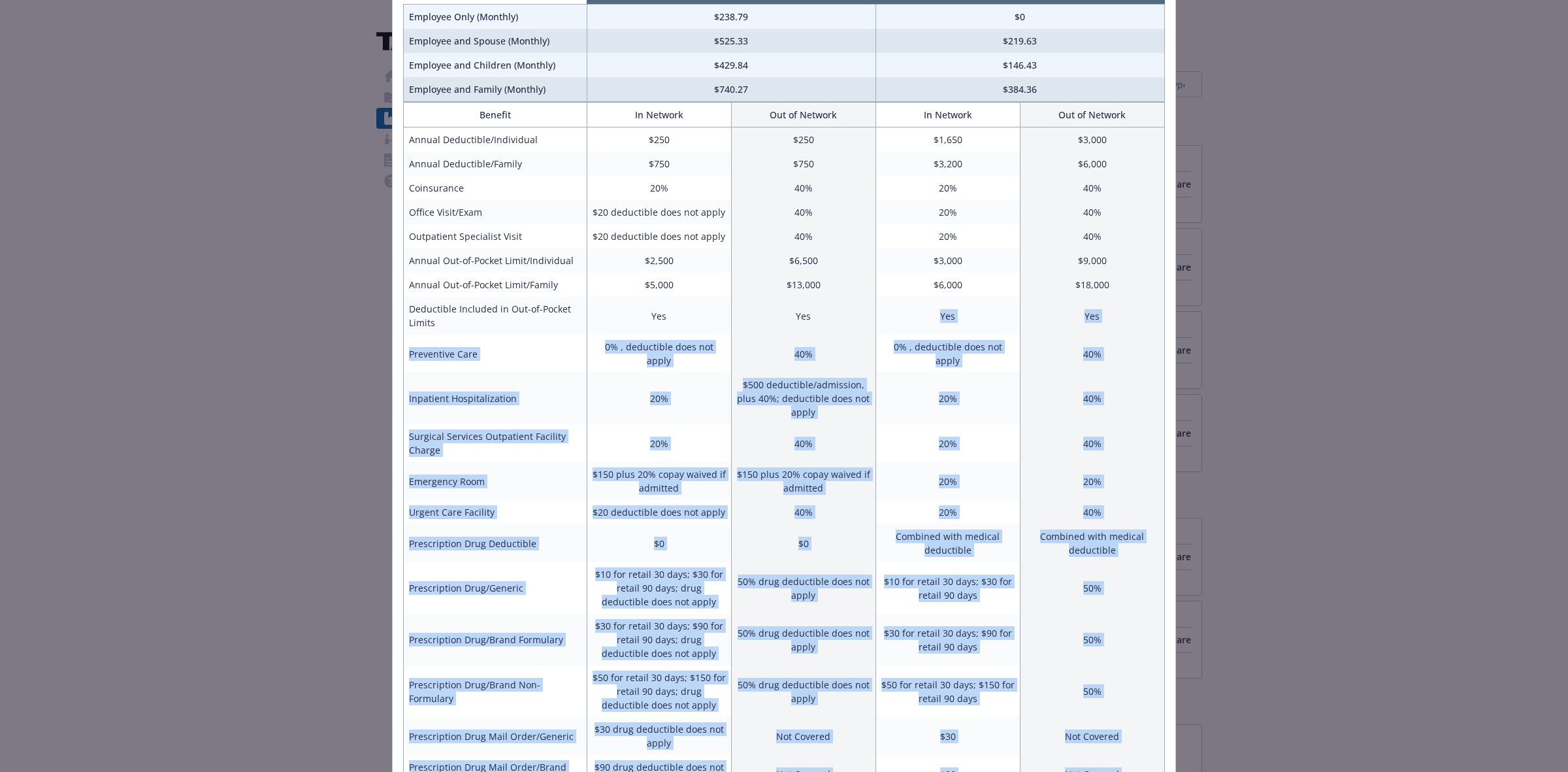
scroll to position [0, 0]
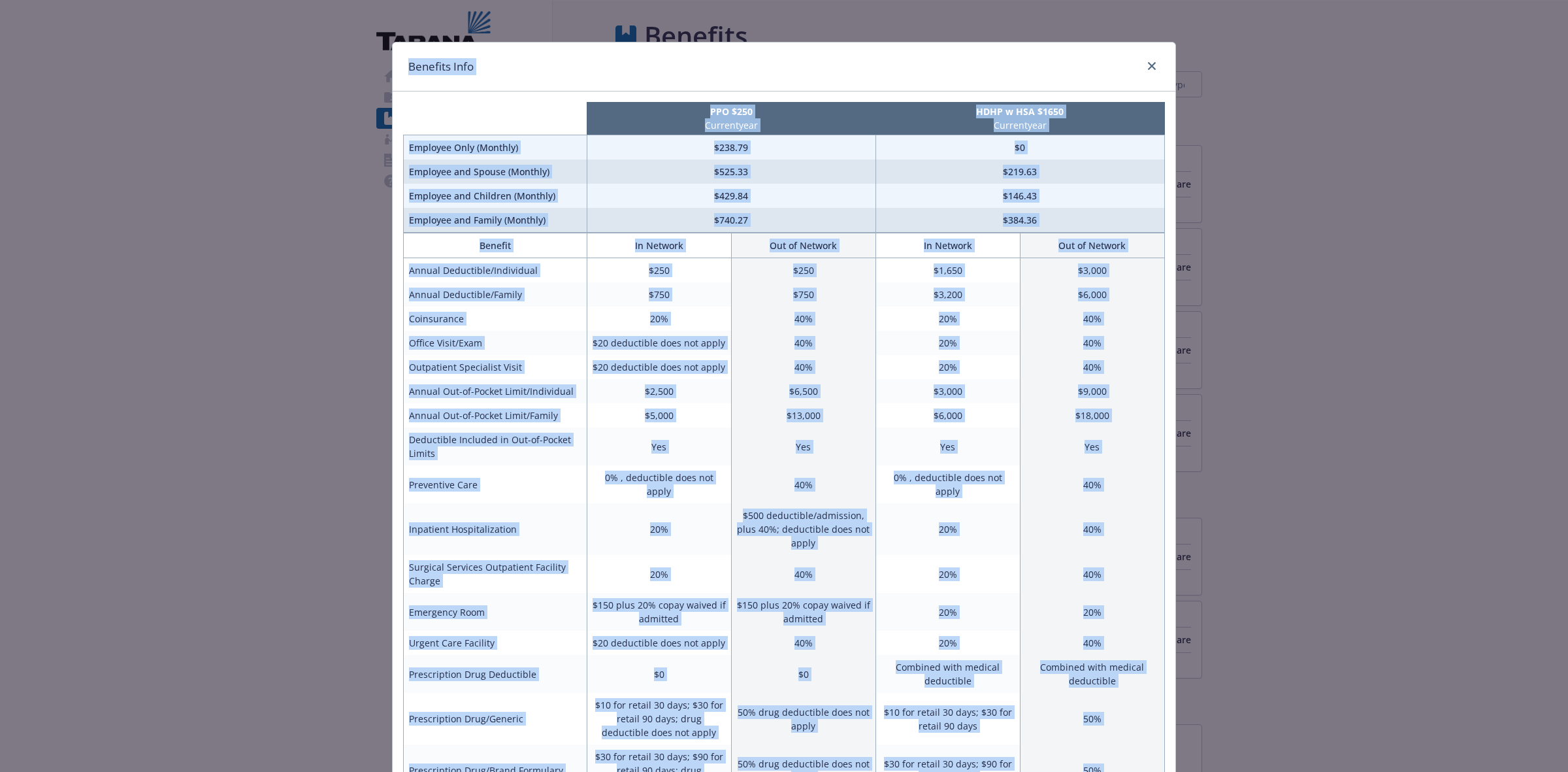
drag, startPoint x: 1139, startPoint y: 700, endPoint x: 396, endPoint y: 65, distance: 977.4
click at [393, 62] on div "Benefits Info PPO $250 Current year HDHP w HSA $1650 Current year Employee Only…" at bounding box center [784, 545] width 784 height 1007
copy div "Benefits Info PPO $250 Current year HDHP w HSA $1650 Current year Employee Only…"
click at [1148, 63] on icon "close" at bounding box center [1152, 66] width 8 height 8
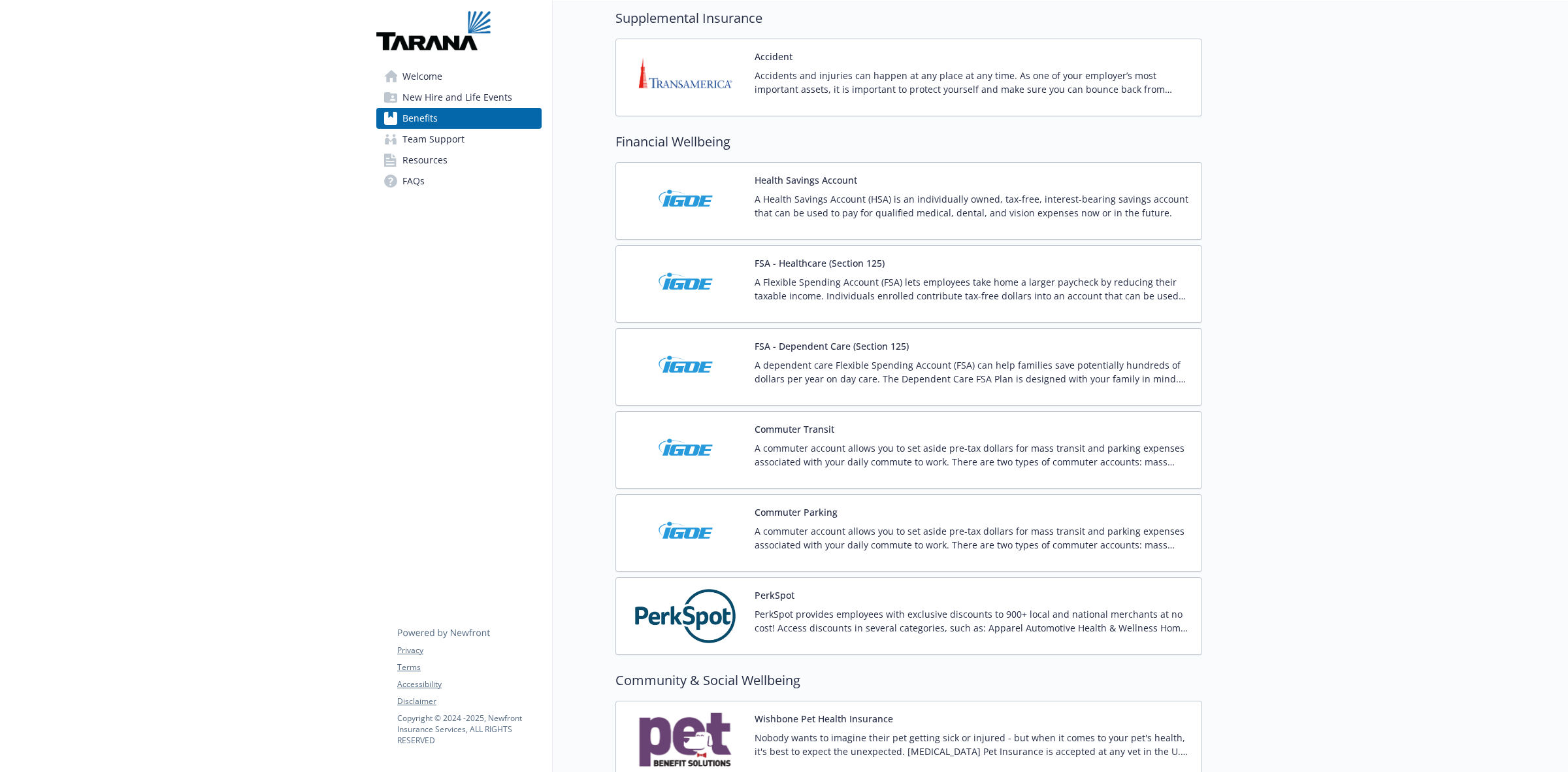
scroll to position [1470, 0]
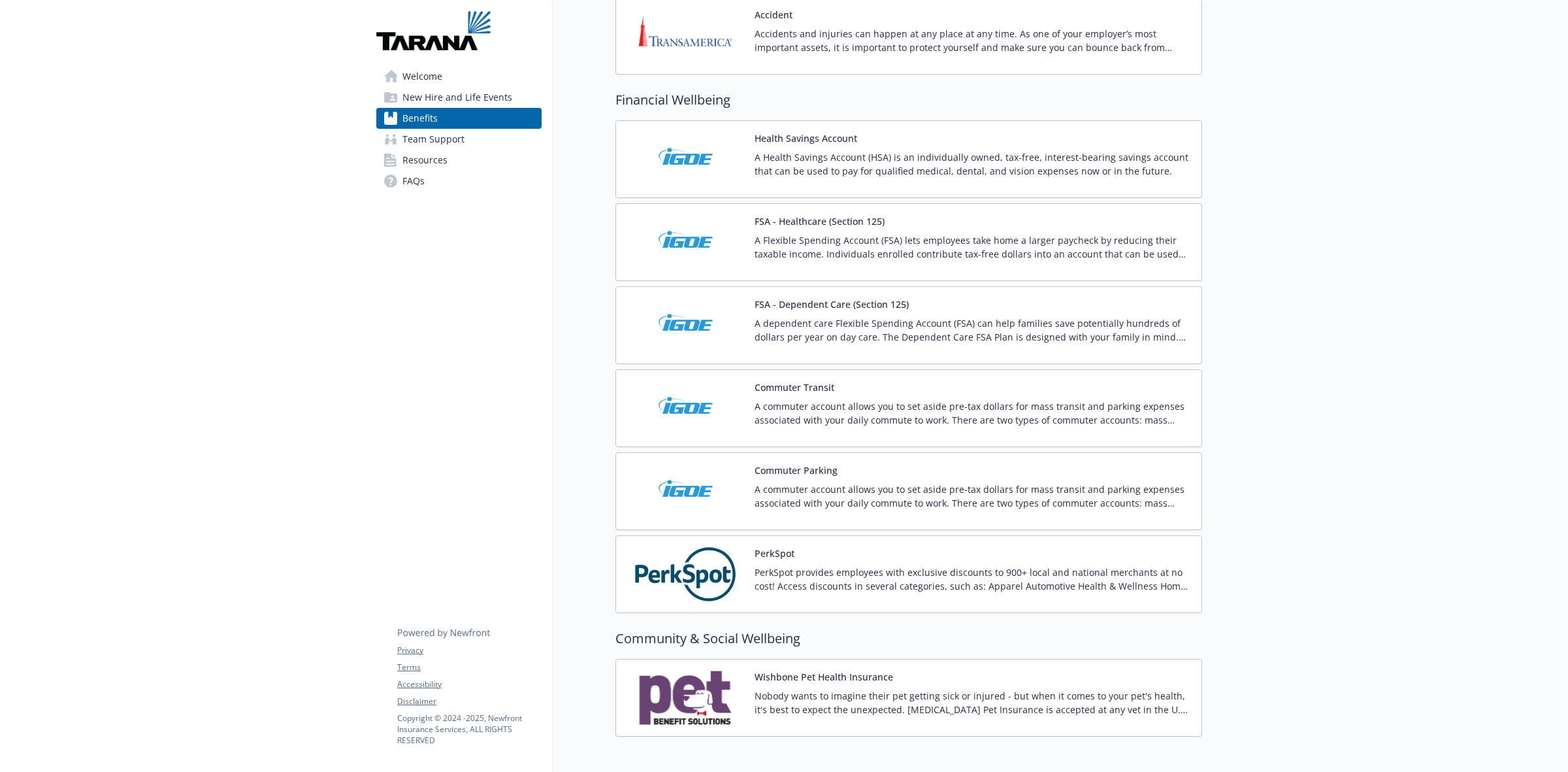
click at [944, 501] on p "A commuter account allows you to set aside pre-tax dollars for mass transit and…" at bounding box center [972, 495] width 437 height 28
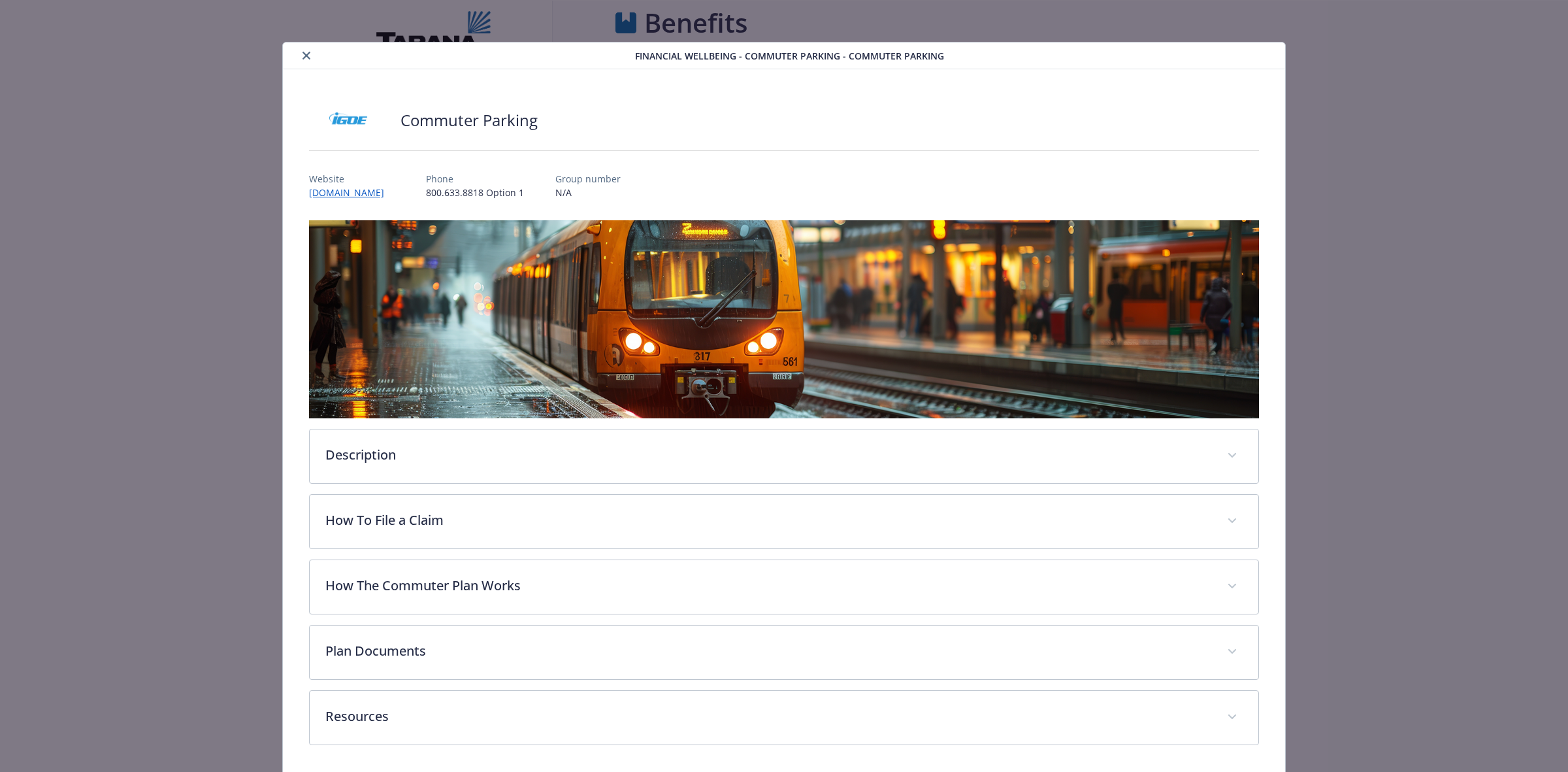
scroll to position [1470, 0]
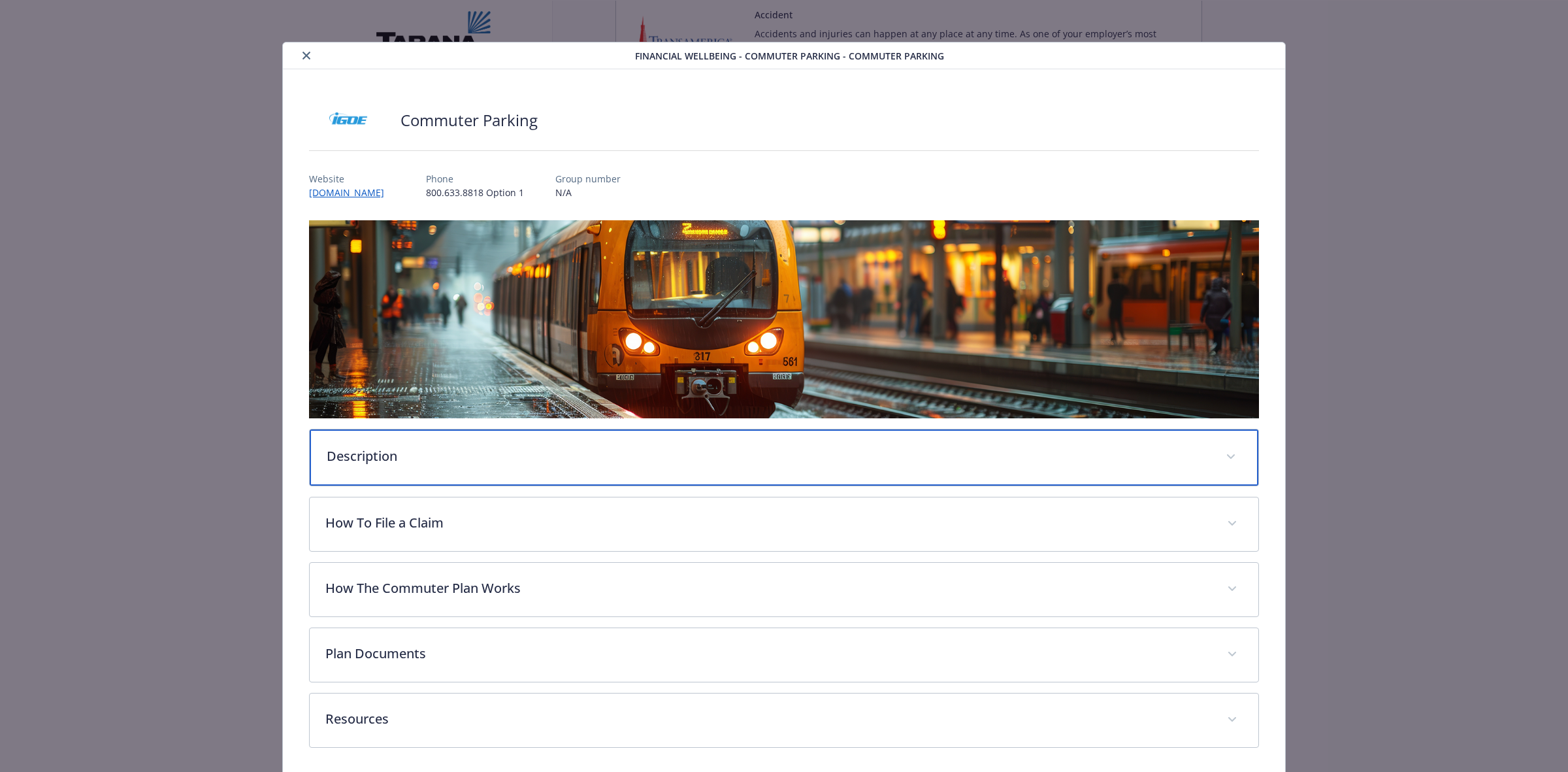
click at [543, 466] on div "Description" at bounding box center [784, 457] width 948 height 56
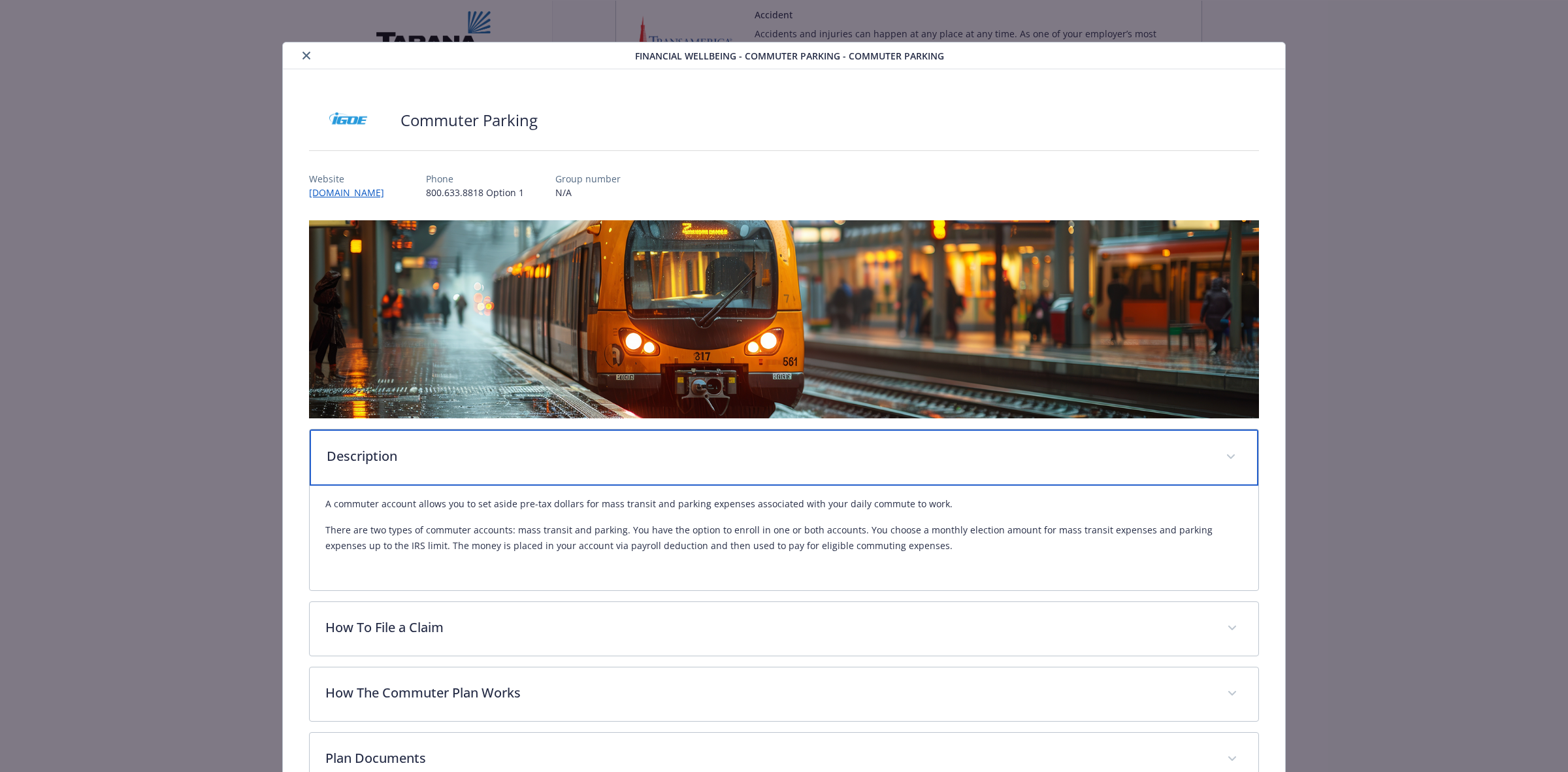
scroll to position [82, 0]
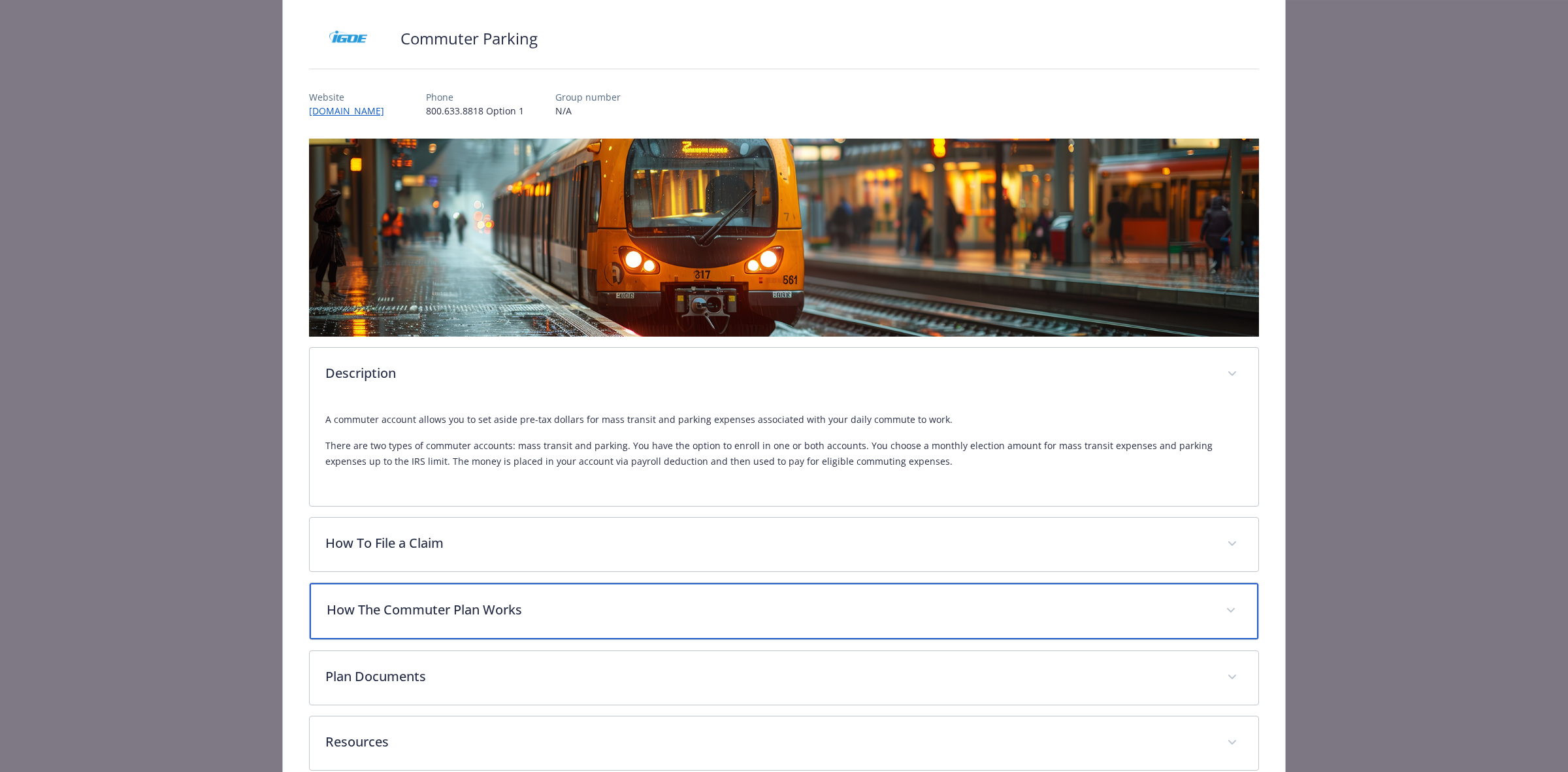
click at [555, 606] on p "How The Commuter Plan Works" at bounding box center [768, 610] width 883 height 20
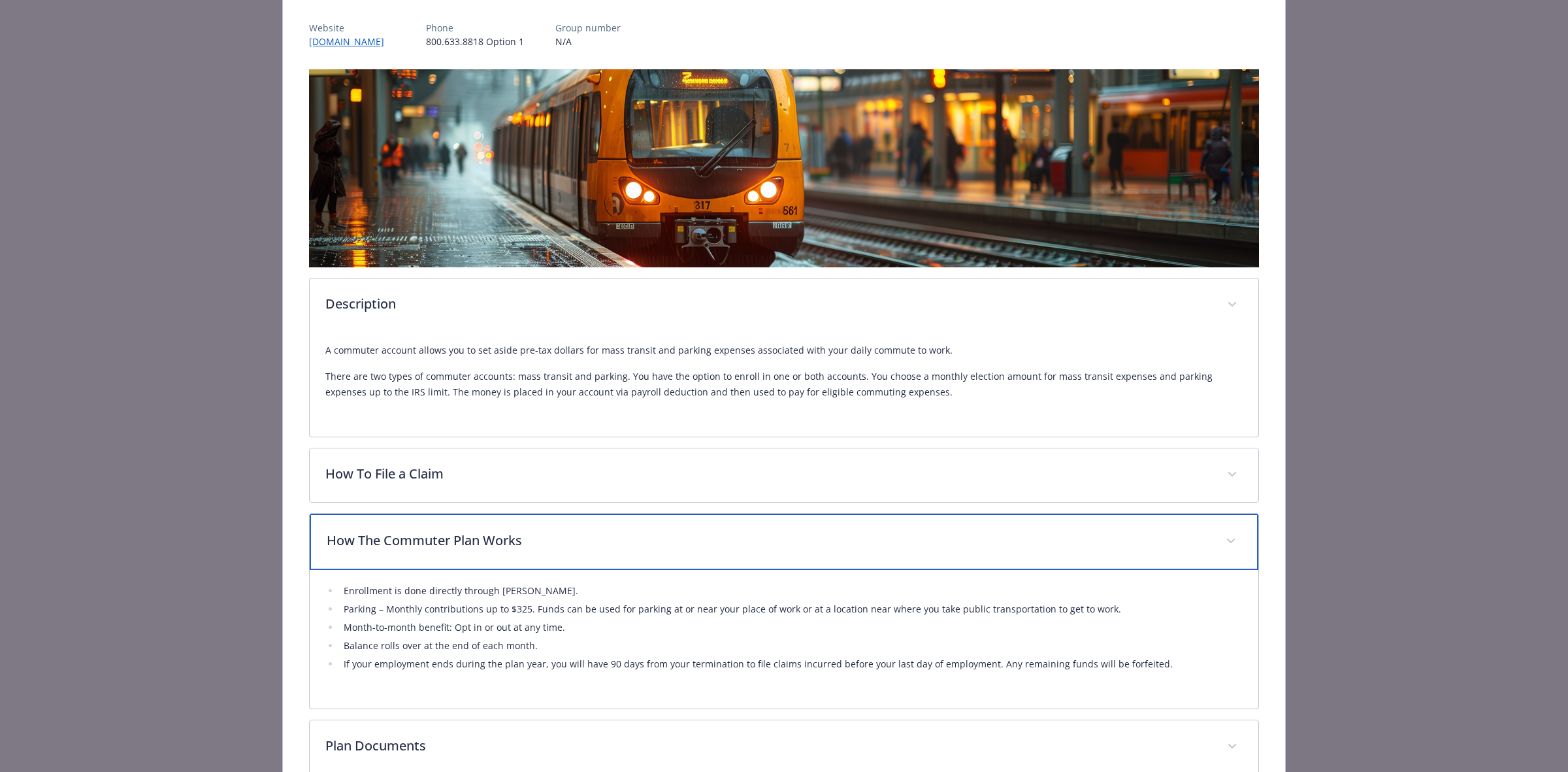
scroll to position [245, 0]
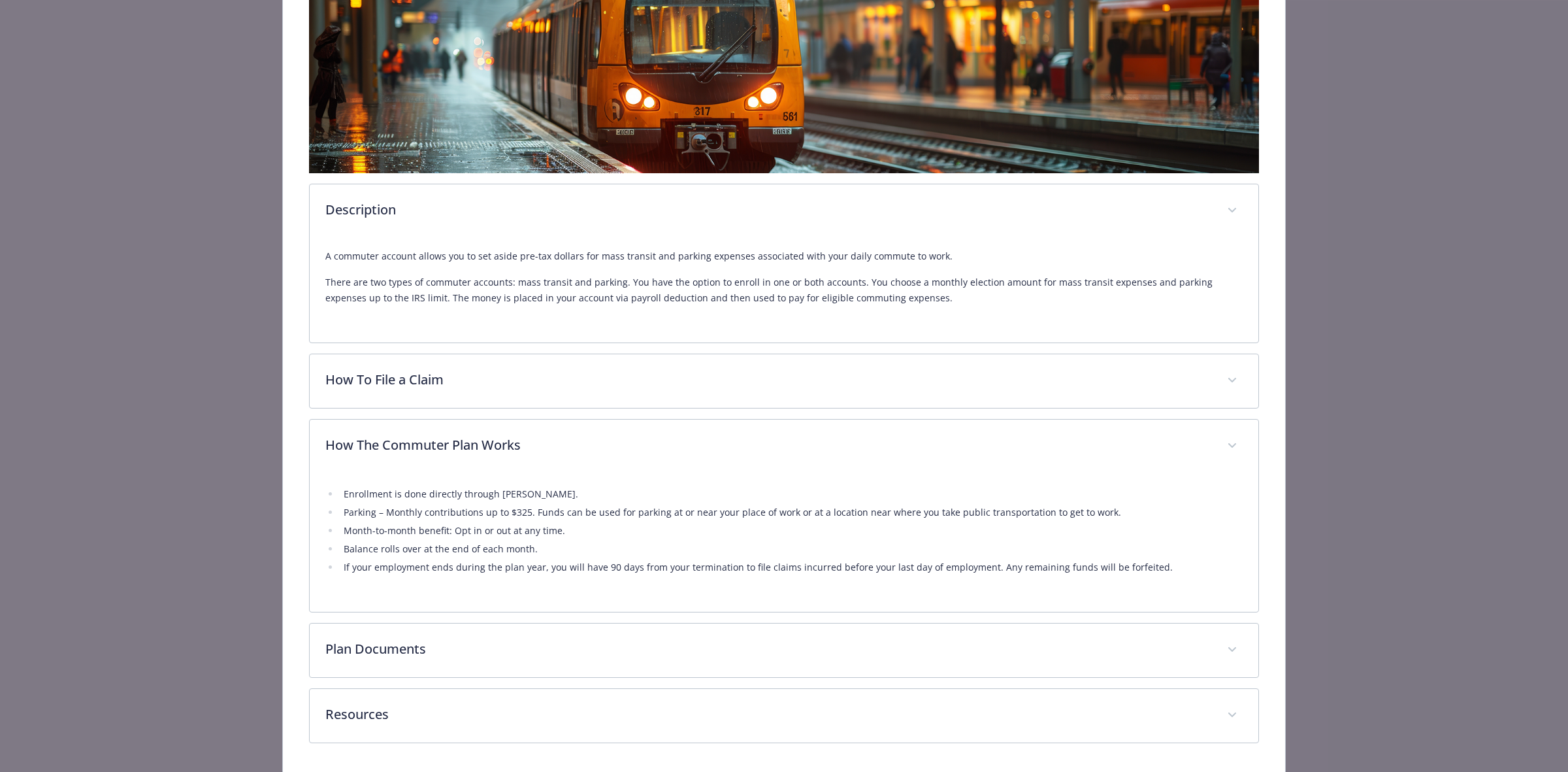
click at [1252, 441] on div "Commuter Parking Website [DOMAIN_NAME] Phone [PHONE_NUMBER] Option 1 Group numb…" at bounding box center [784, 299] width 1002 height 950
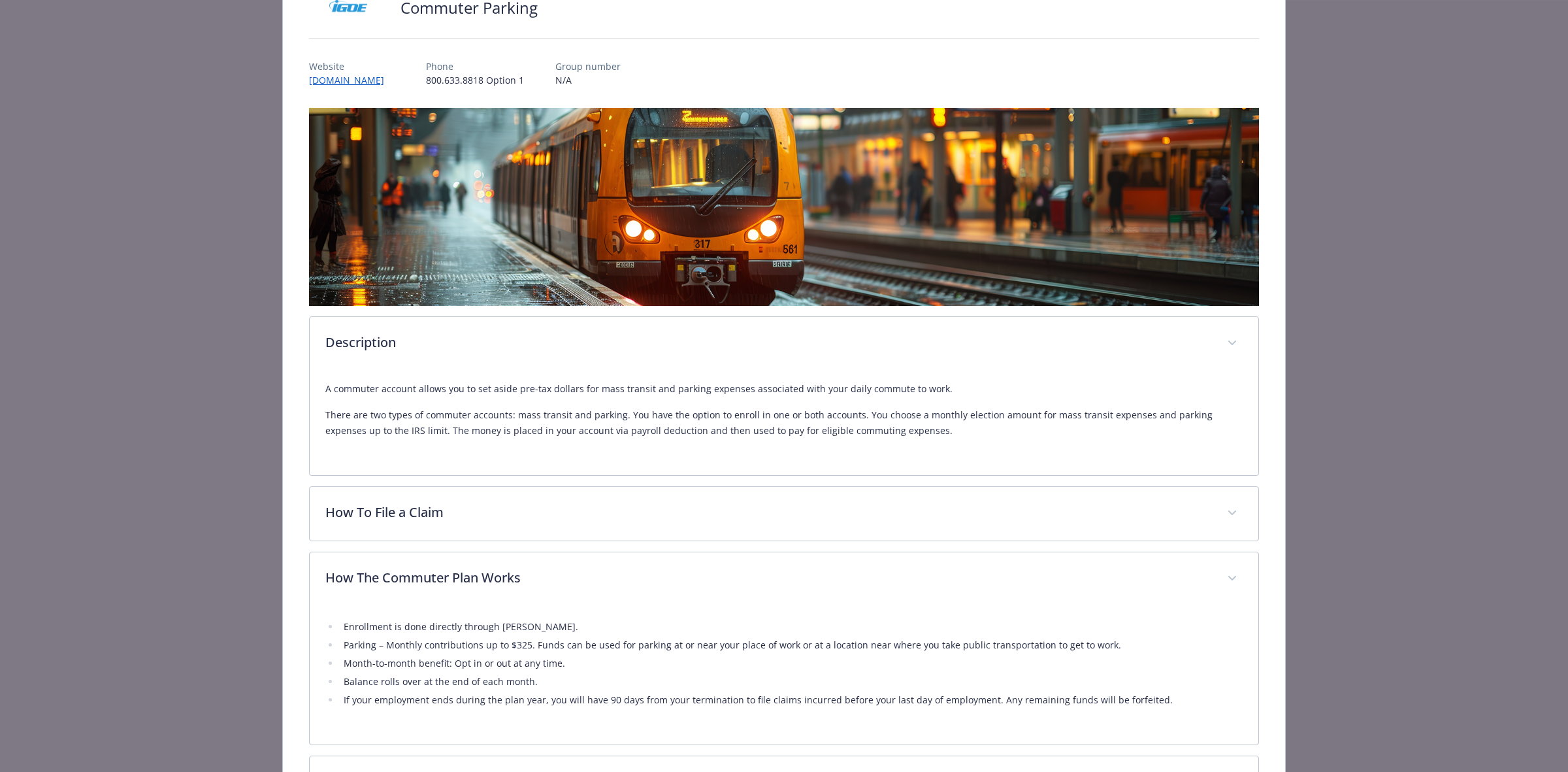
scroll to position [0, 0]
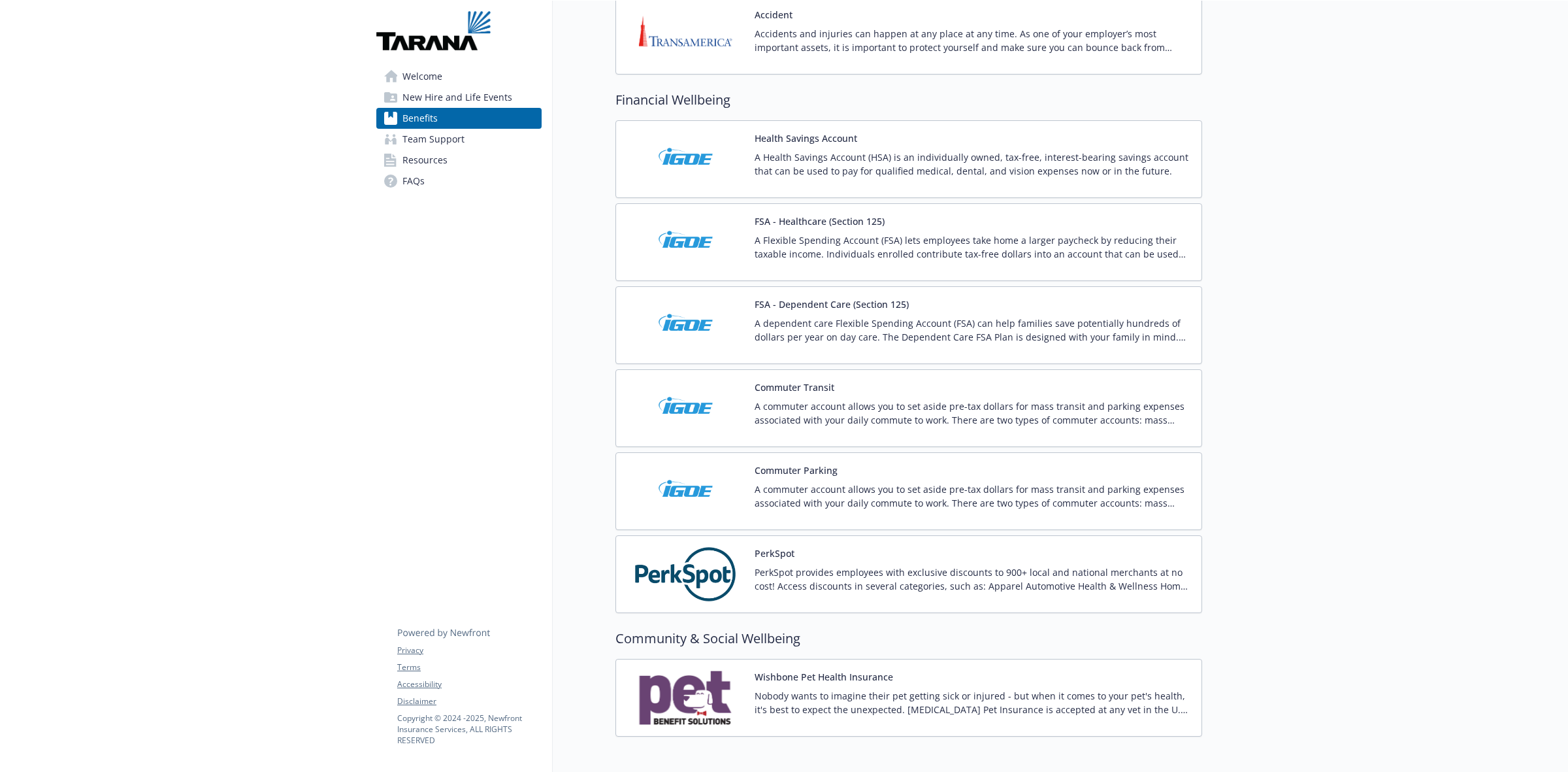
click at [938, 422] on p "A commuter account allows you to set aside pre-tax dollars for mass transit and…" at bounding box center [972, 413] width 437 height 28
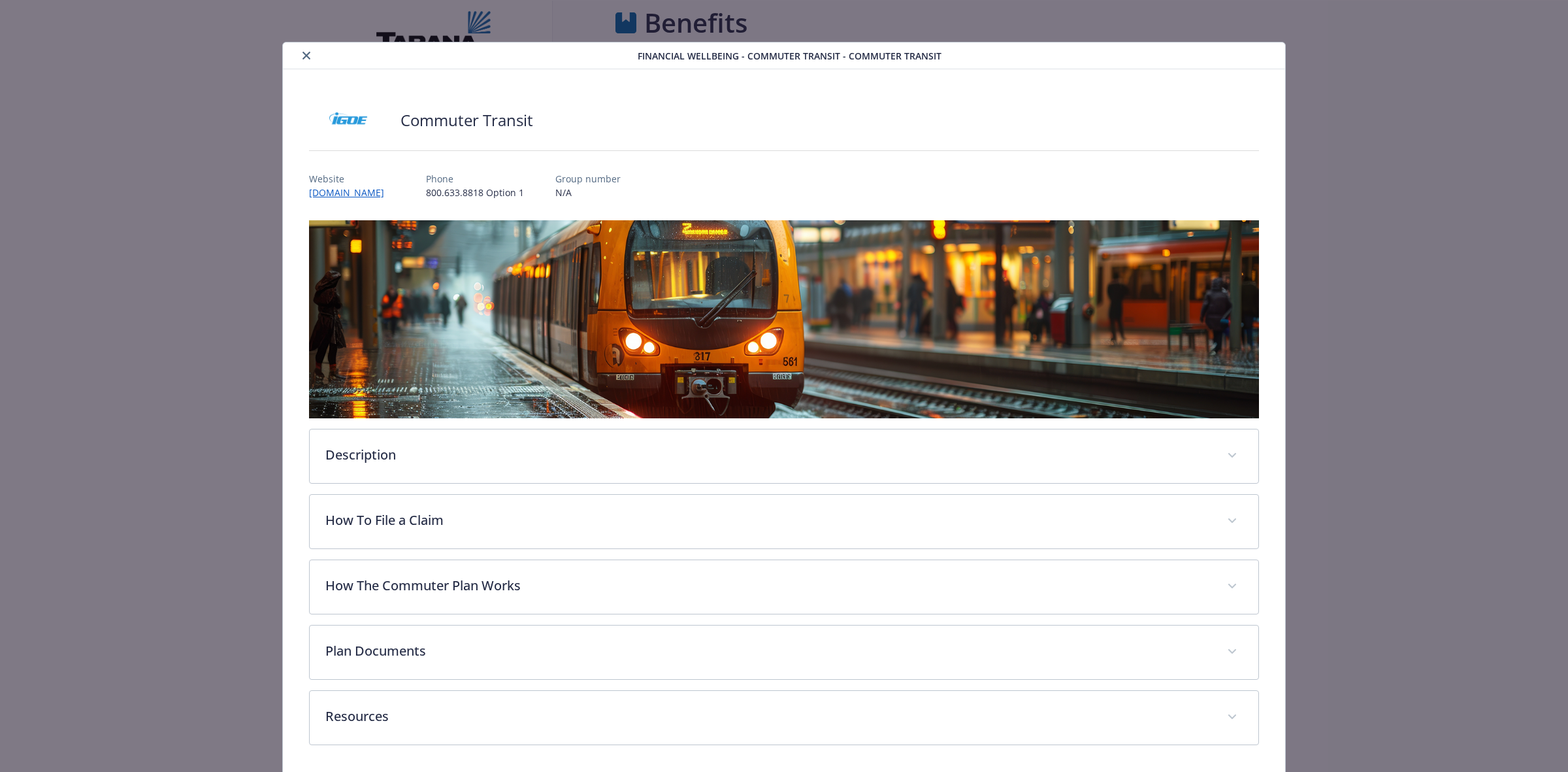
scroll to position [1470, 0]
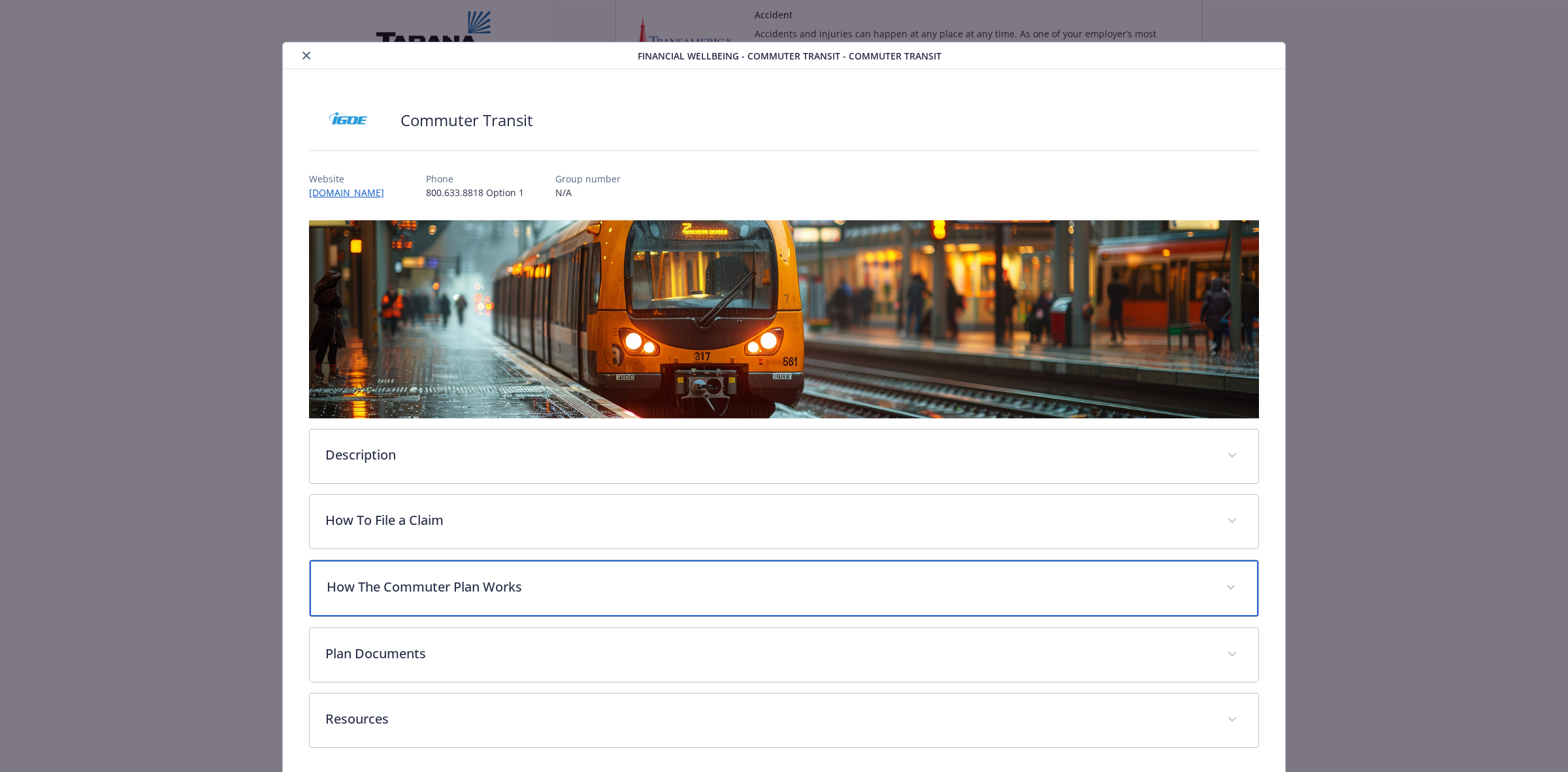
click at [738, 587] on p "How The Commuter Plan Works" at bounding box center [768, 587] width 883 height 20
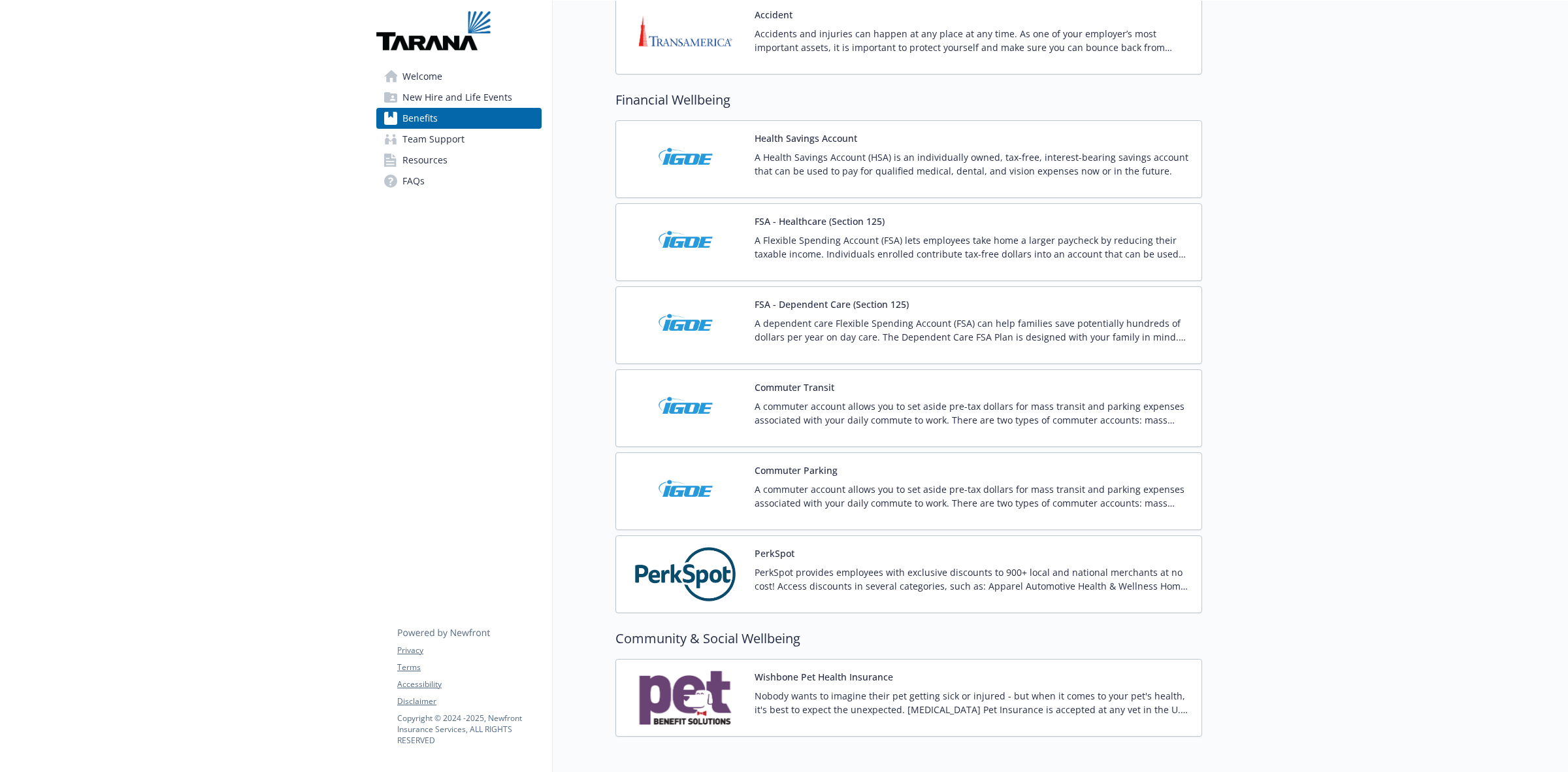
click at [1000, 588] on p "PerkSpot provides employees with exclusive discounts to 900+ local and national…" at bounding box center [972, 579] width 437 height 28
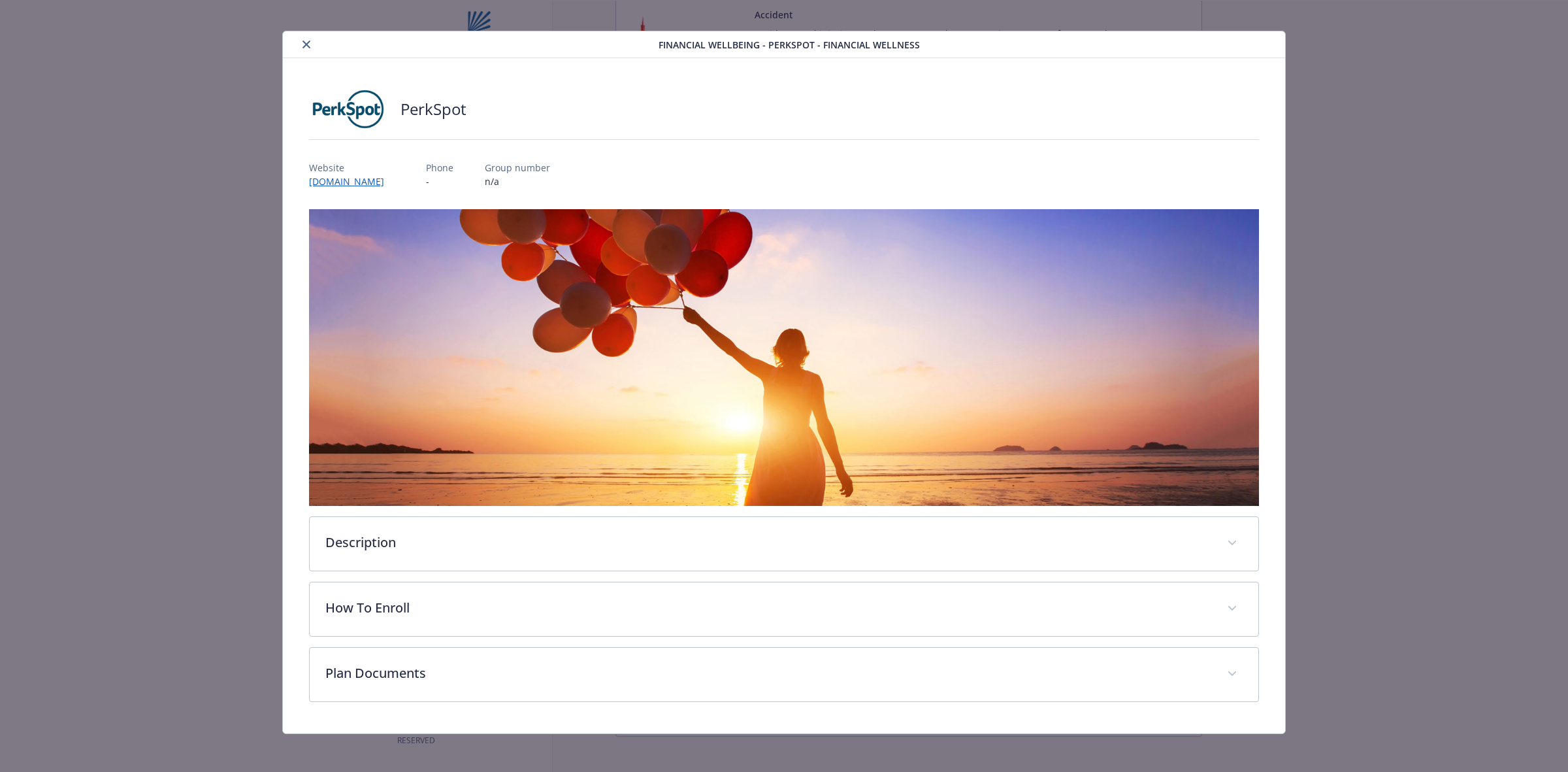
scroll to position [13, 0]
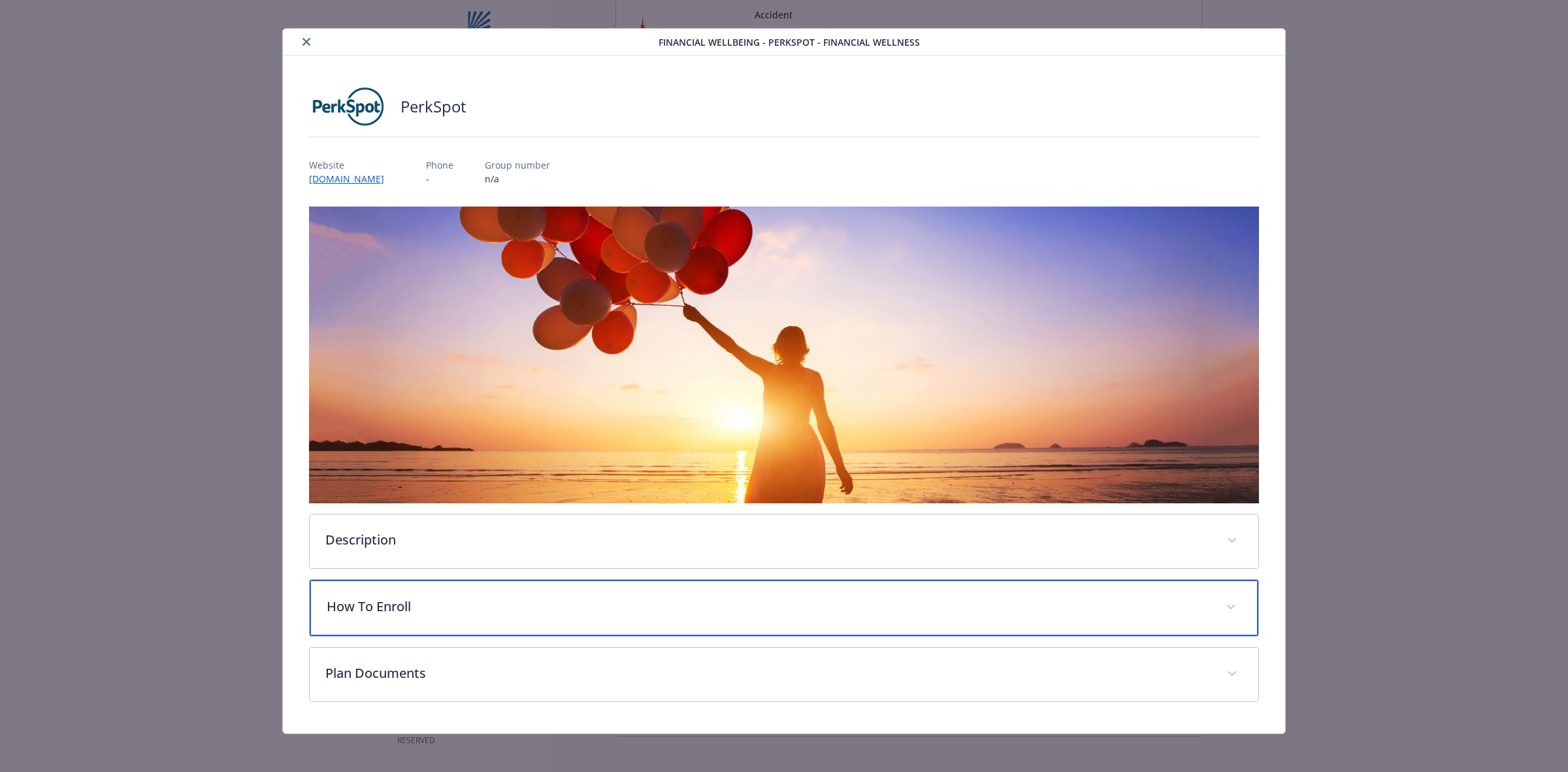
click at [712, 614] on div "How To Enroll" at bounding box center [784, 607] width 948 height 56
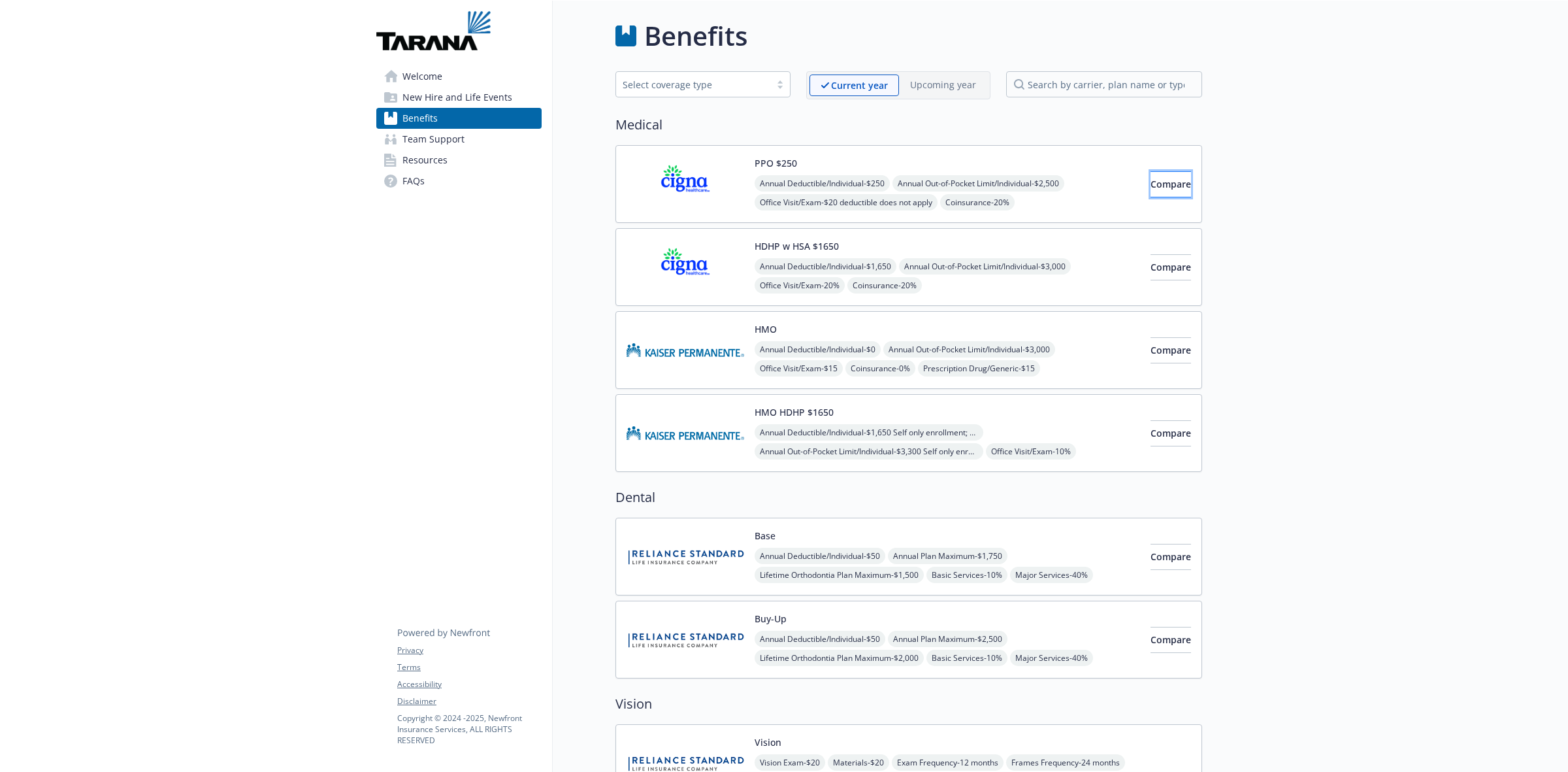
click at [1150, 181] on span "Compare" at bounding box center [1170, 184] width 40 height 13
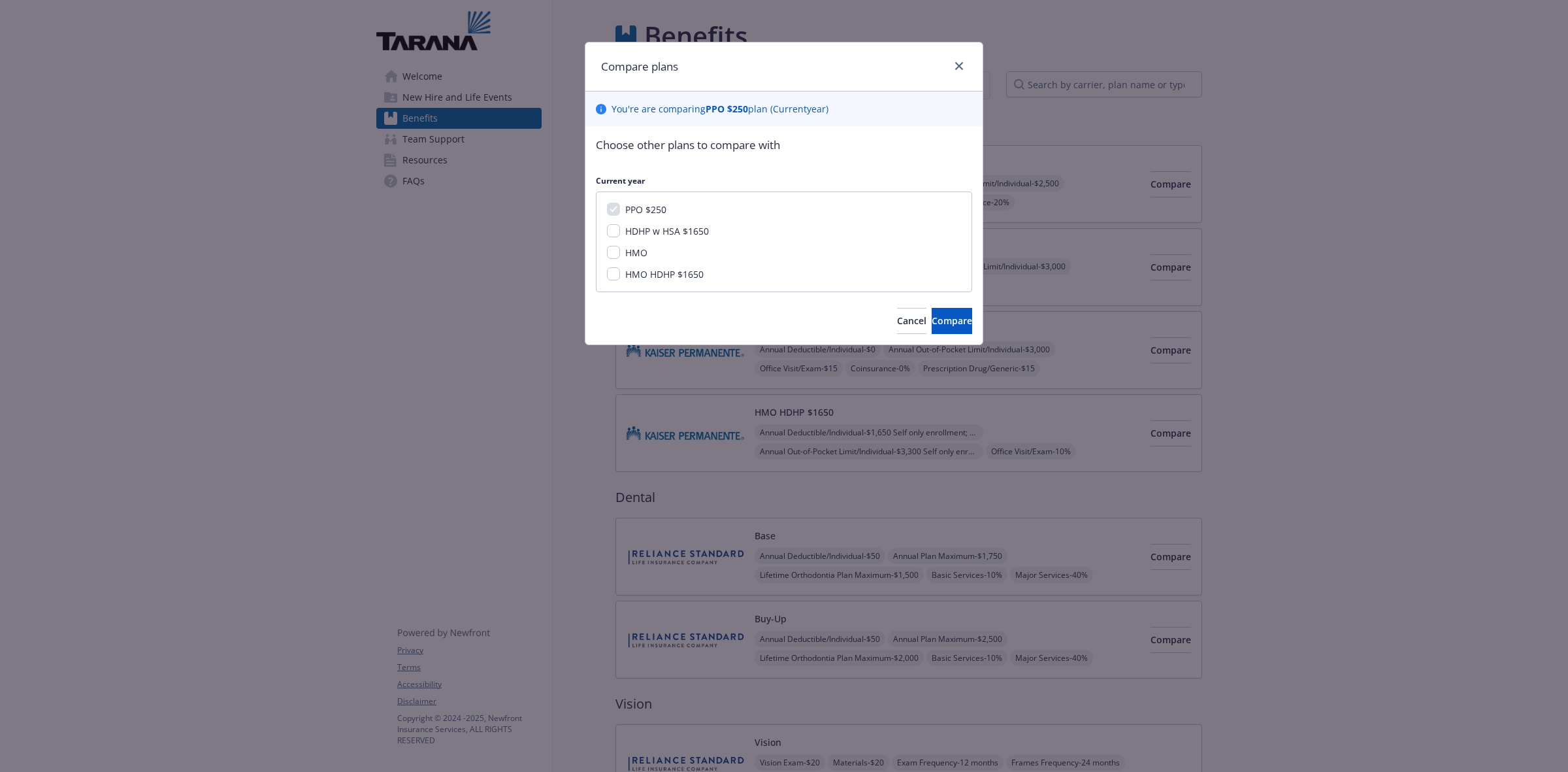
click at [701, 225] on span "HDHP w HSA $1650" at bounding box center [667, 231] width 84 height 13
click at [620, 225] on input "HDHP w HSA $1650" at bounding box center [613, 231] width 13 height 13
checkbox input "true"
click at [932, 318] on span "Compare" at bounding box center [952, 321] width 40 height 13
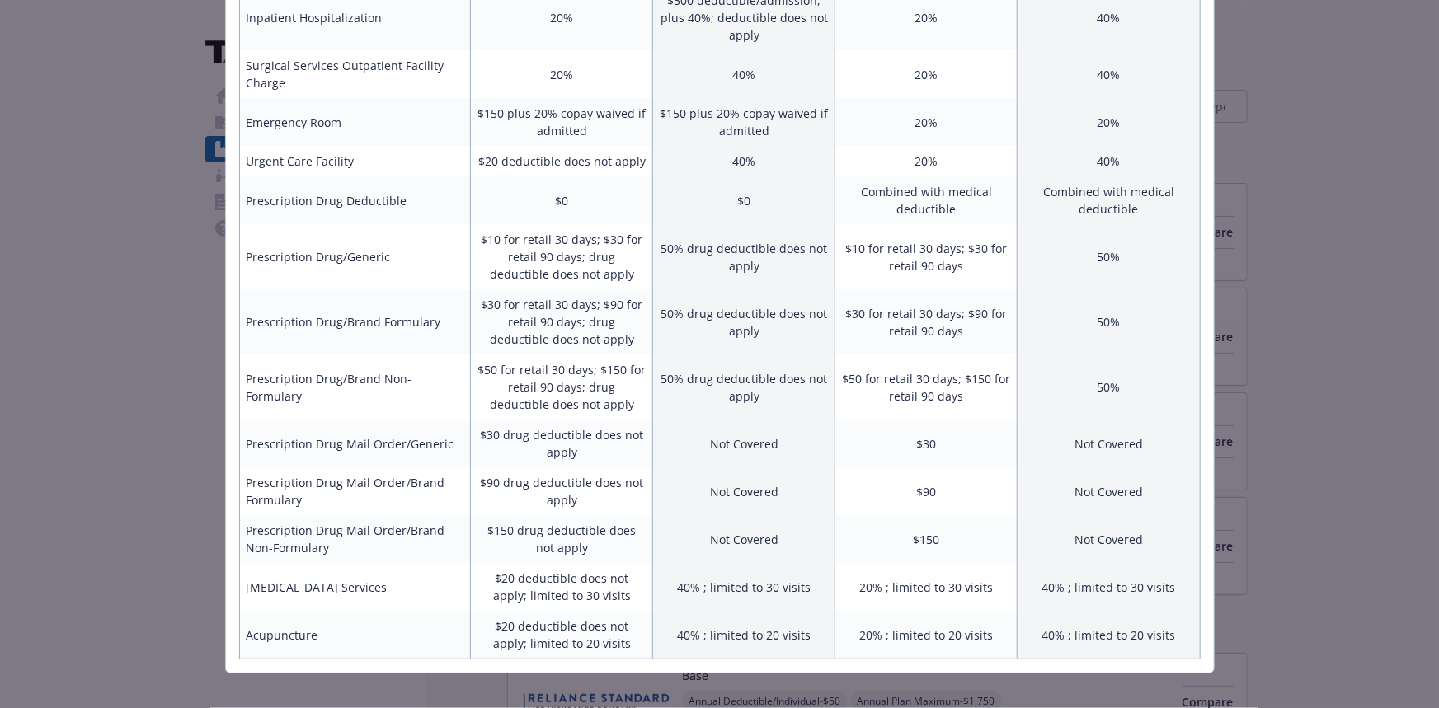
scroll to position [650, 0]
